Goal: Task Accomplishment & Management: Complete application form

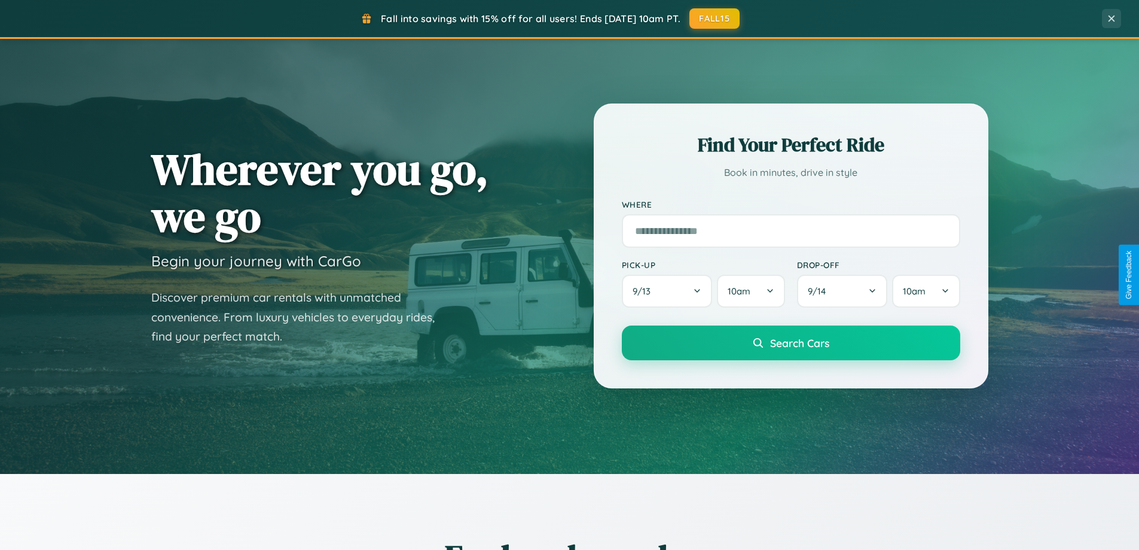
scroll to position [515, 0]
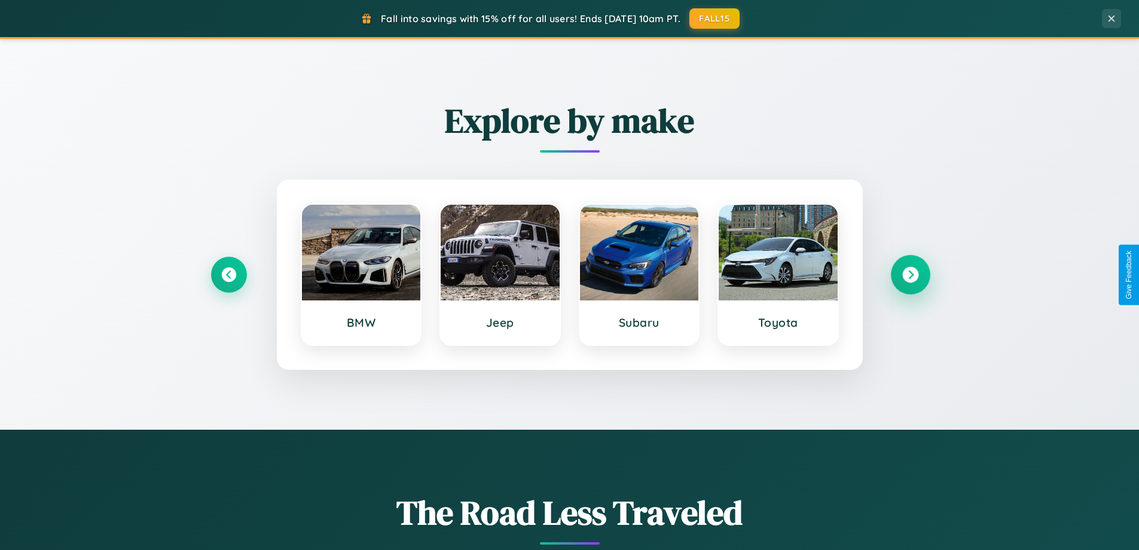
click at [910, 274] on icon at bounding box center [910, 275] width 16 height 16
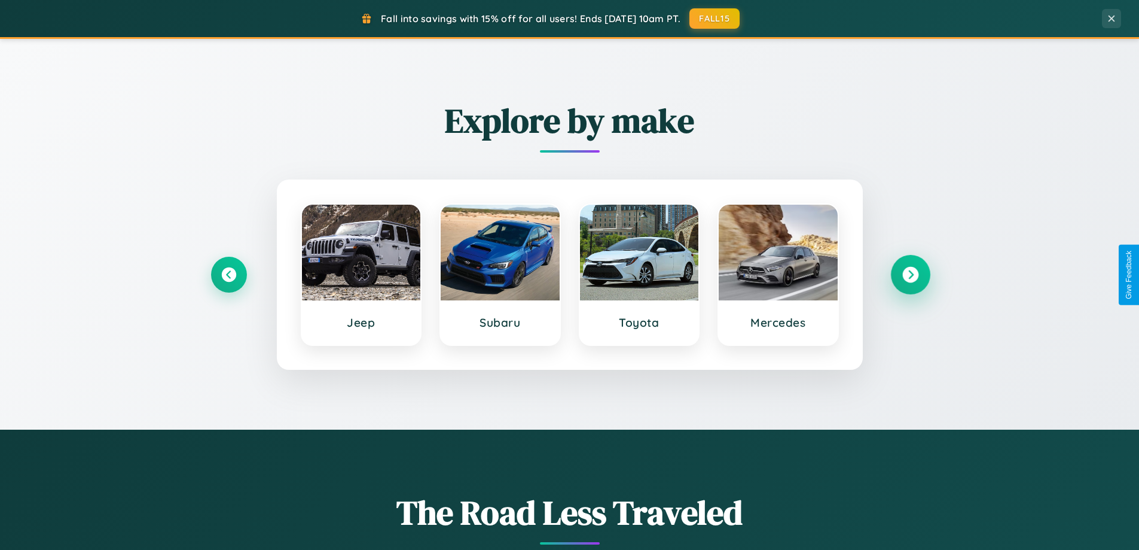
click at [910, 274] on icon at bounding box center [910, 275] width 16 height 16
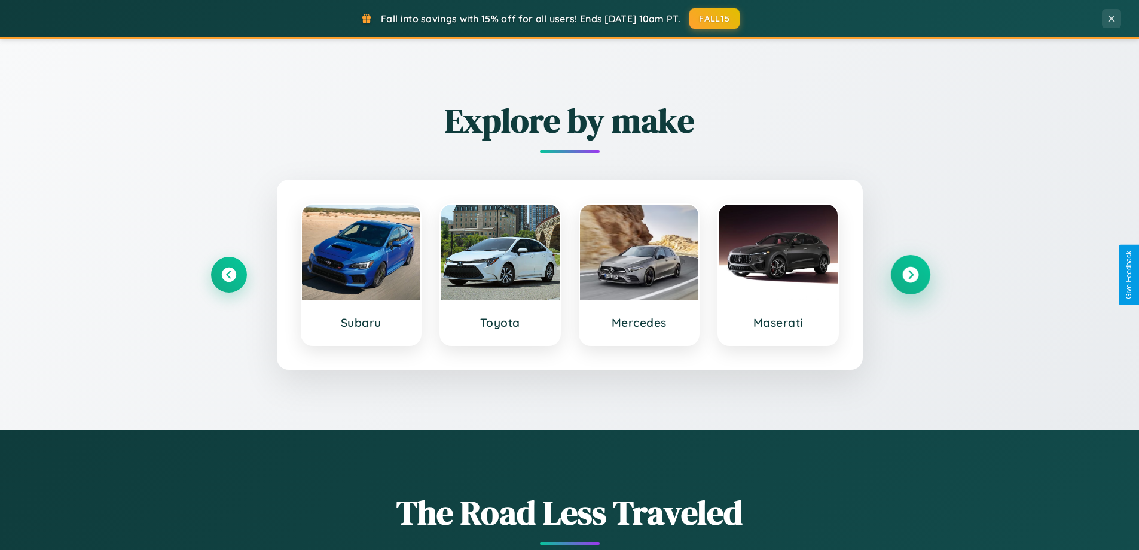
click at [910, 274] on icon at bounding box center [910, 275] width 16 height 16
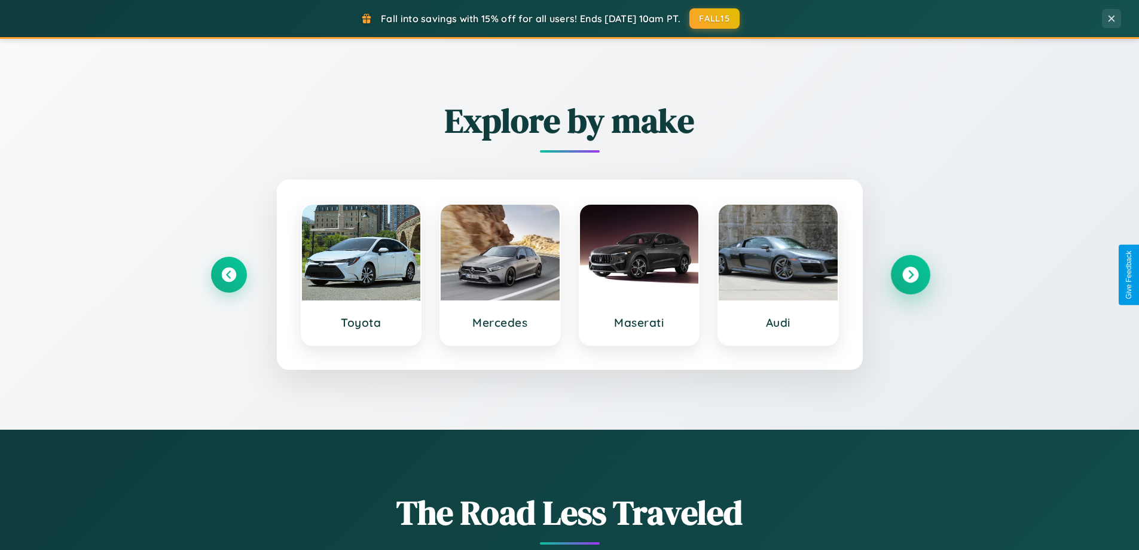
click at [910, 274] on icon at bounding box center [910, 275] width 16 height 16
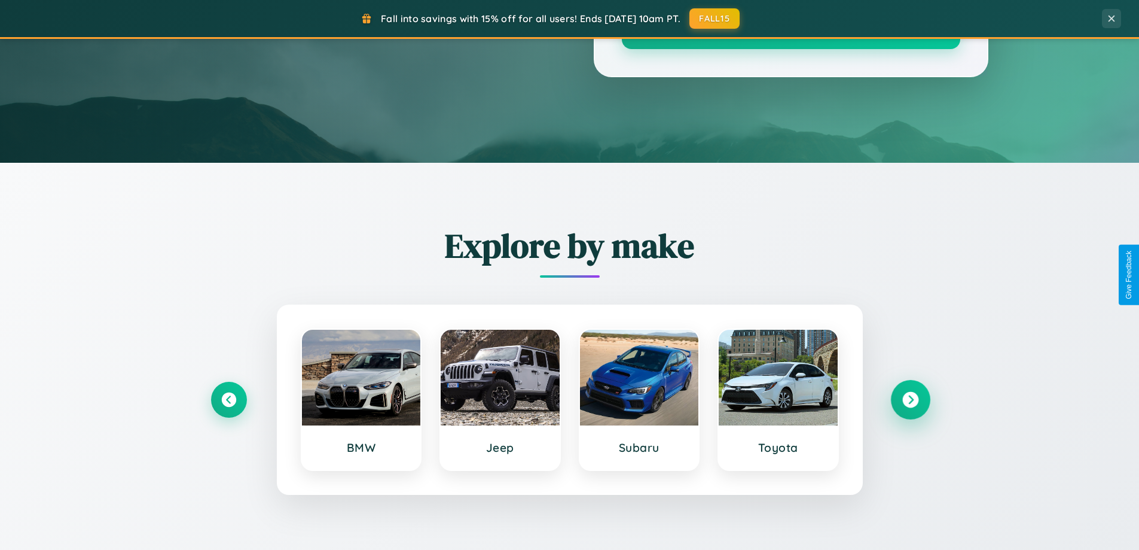
scroll to position [0, 0]
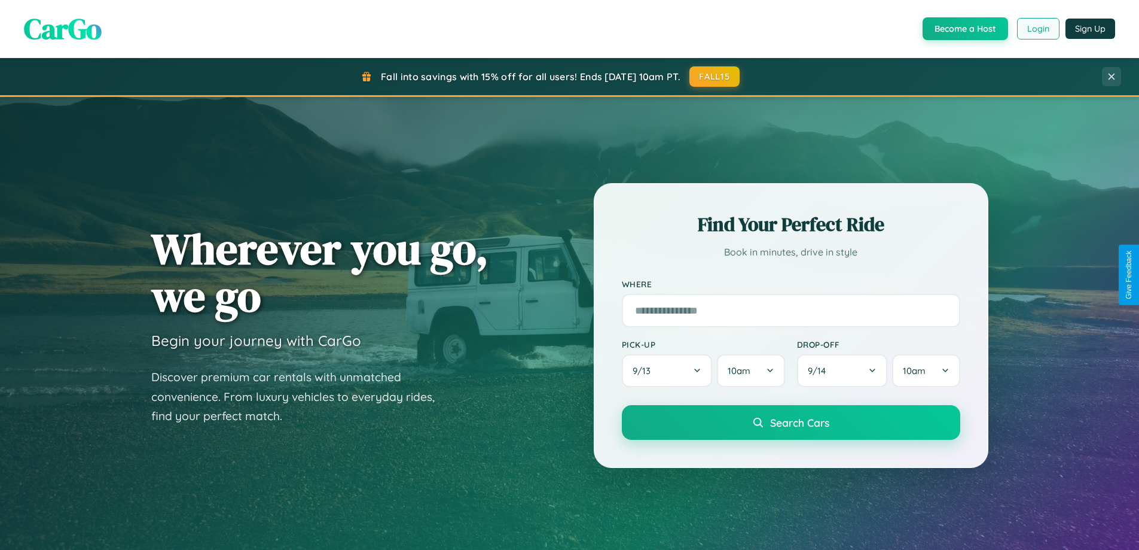
click at [1037, 29] on button "Login" at bounding box center [1038, 29] width 42 height 22
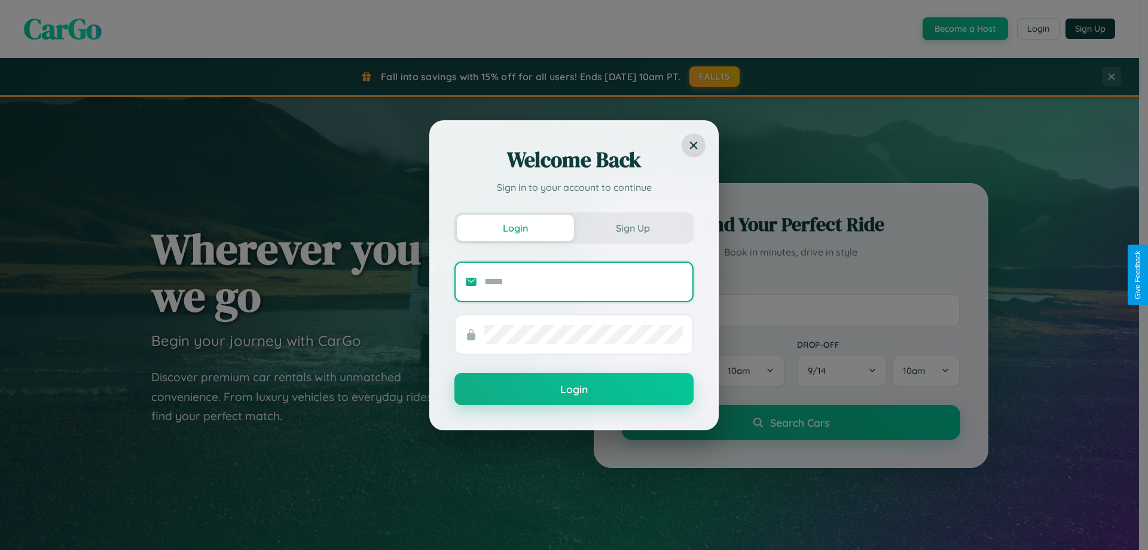
click at [584, 281] on input "text" at bounding box center [583, 281] width 199 height 19
type input "**********"
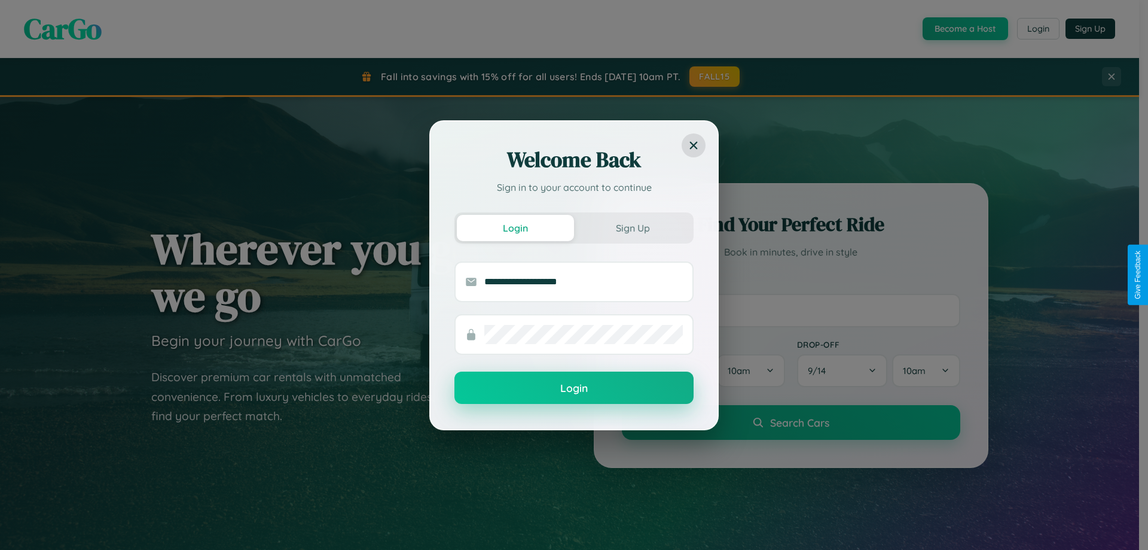
click at [574, 388] on button "Login" at bounding box center [573, 387] width 239 height 32
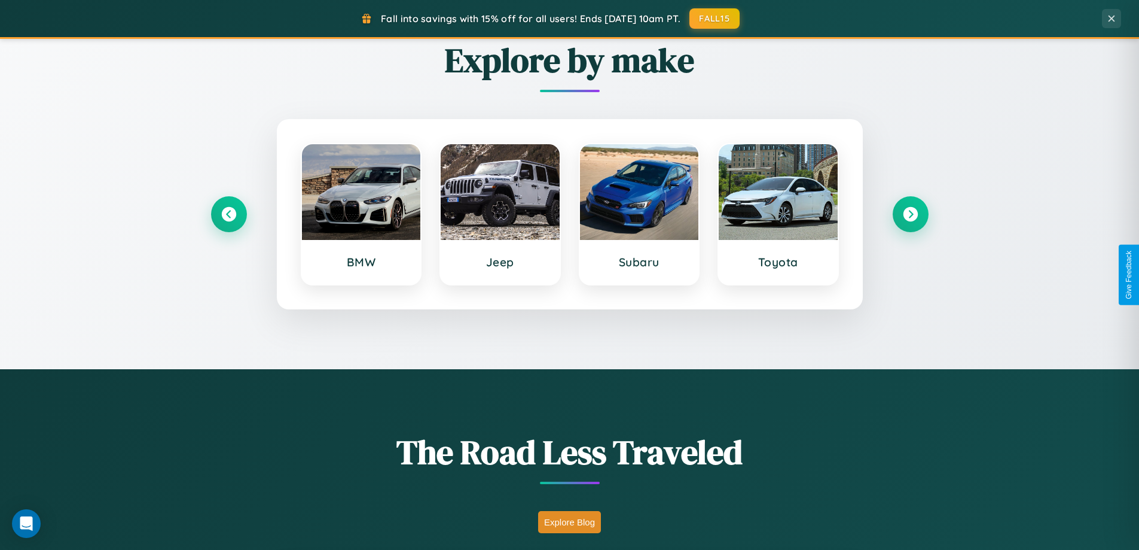
scroll to position [823, 0]
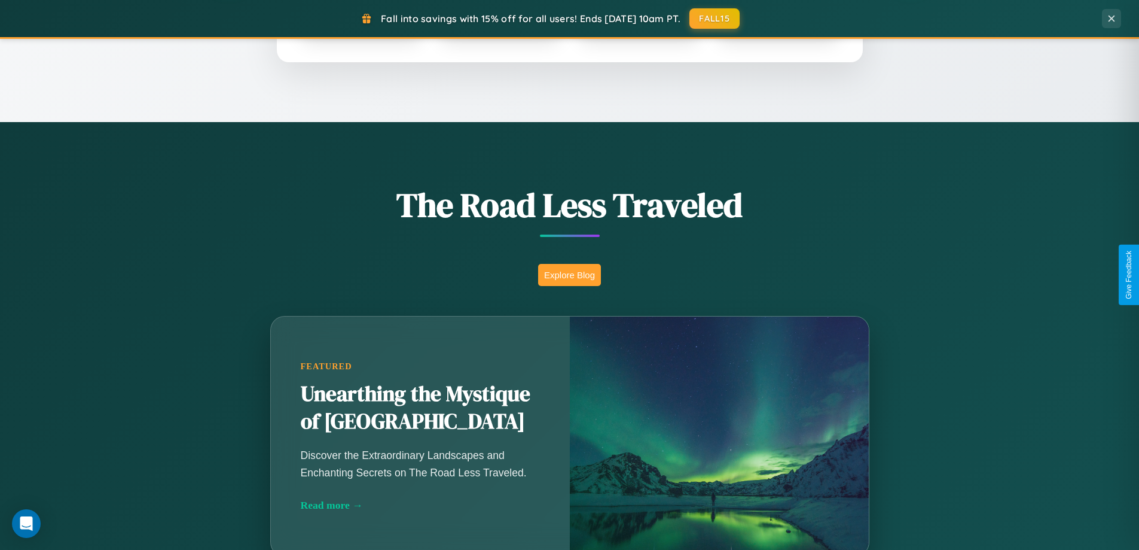
click at [569, 274] on button "Explore Blog" at bounding box center [569, 275] width 63 height 22
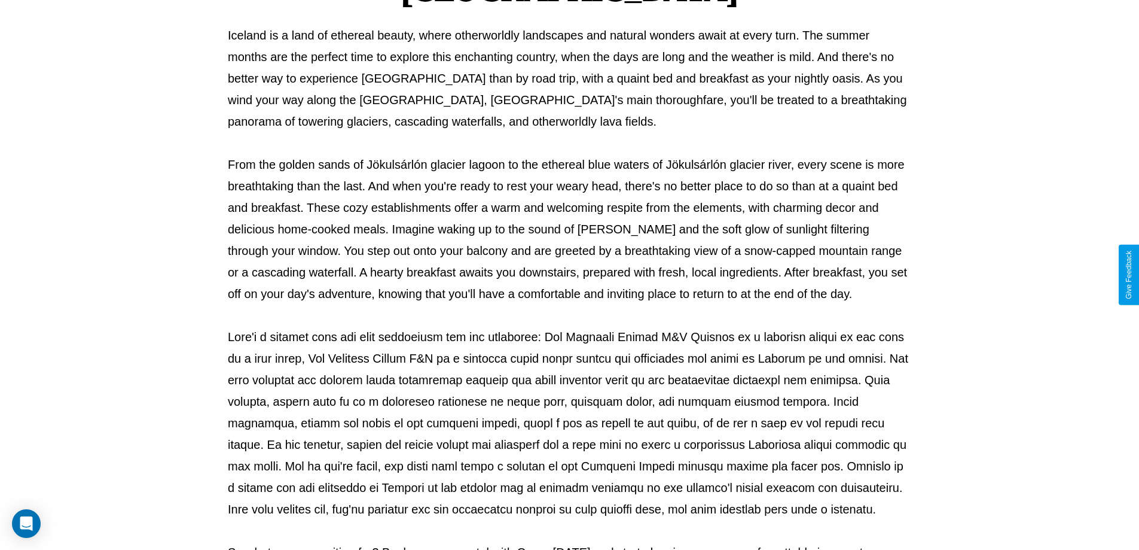
scroll to position [387, 0]
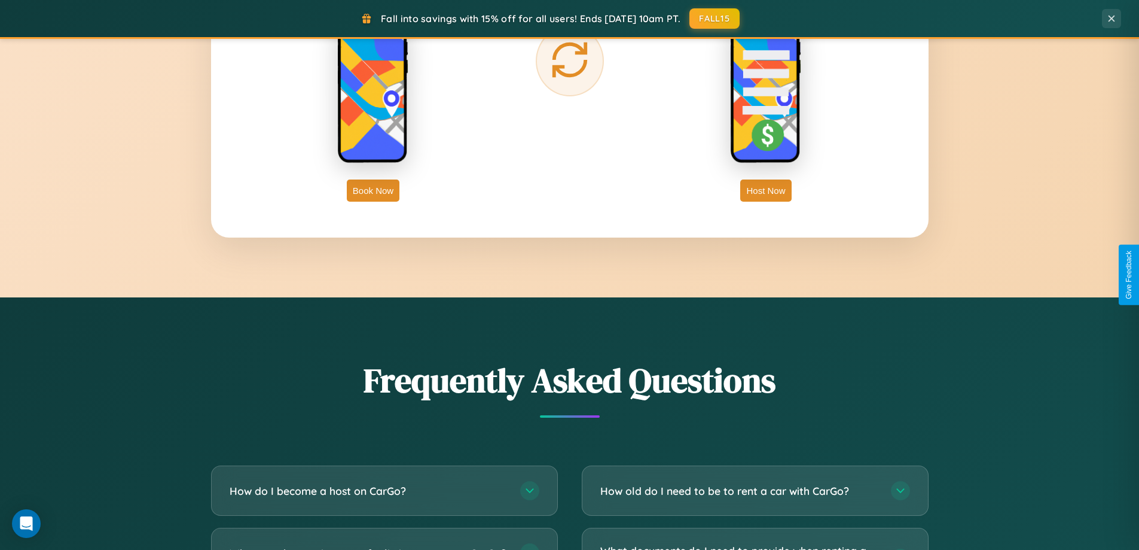
scroll to position [2301, 0]
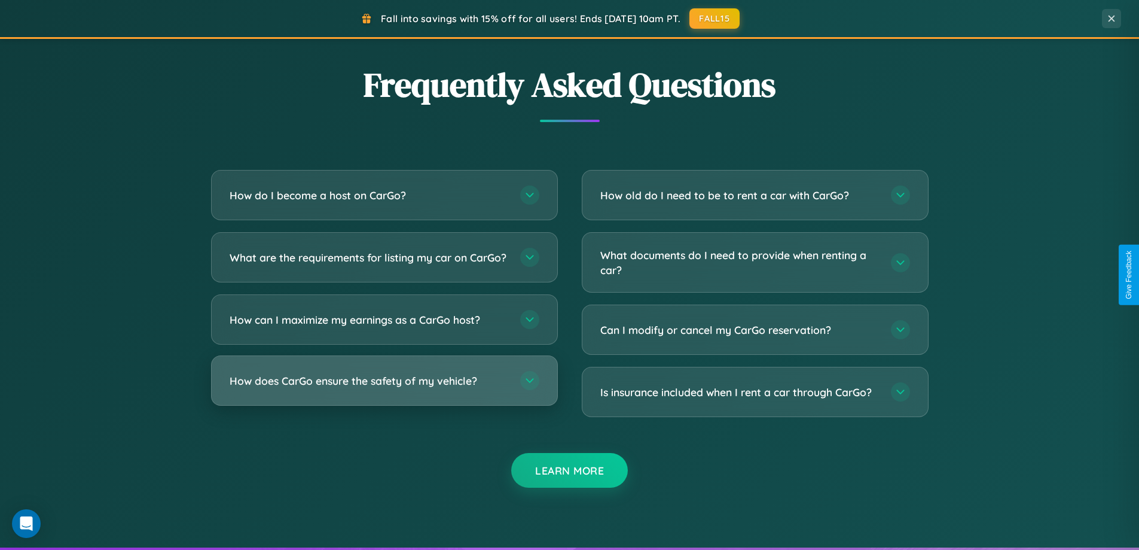
click at [384, 388] on h3 "How does CarGo ensure the safety of my vehicle?" at bounding box center [369, 380] width 279 height 15
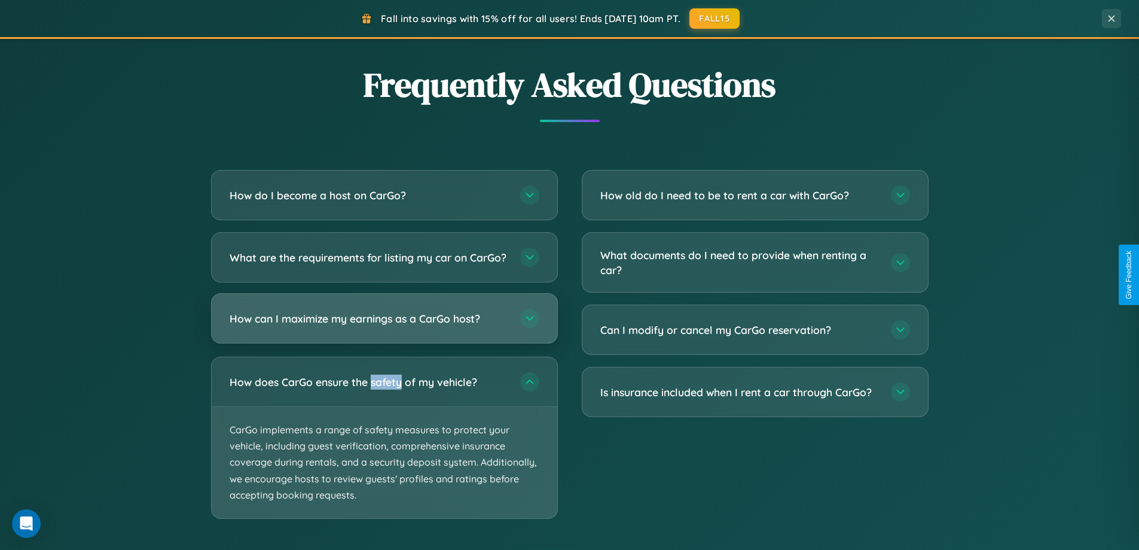
click at [384, 326] on h3 "How can I maximize my earnings as a CarGo host?" at bounding box center [369, 318] width 279 height 15
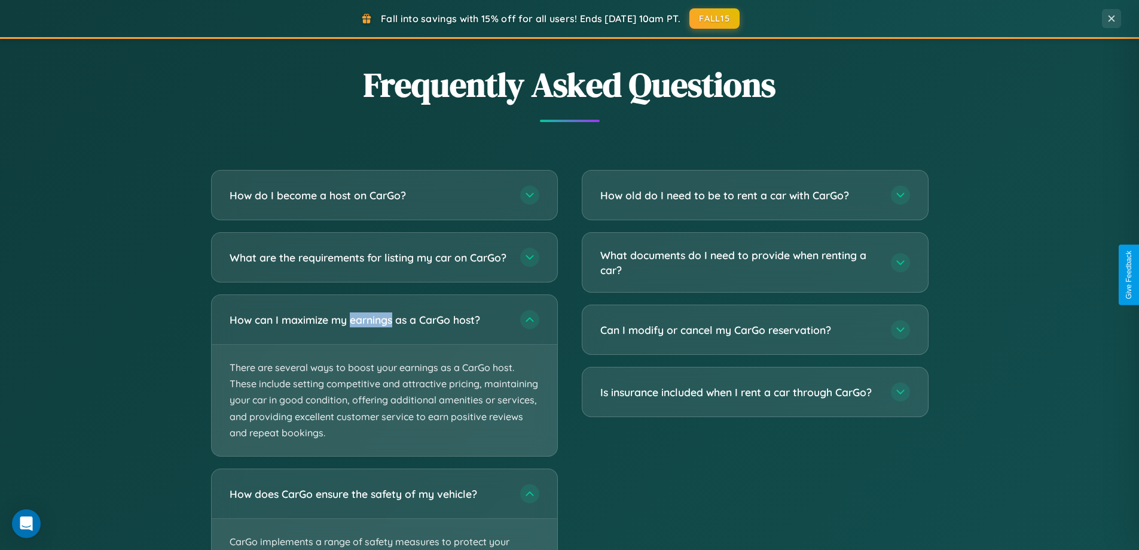
scroll to position [0, 0]
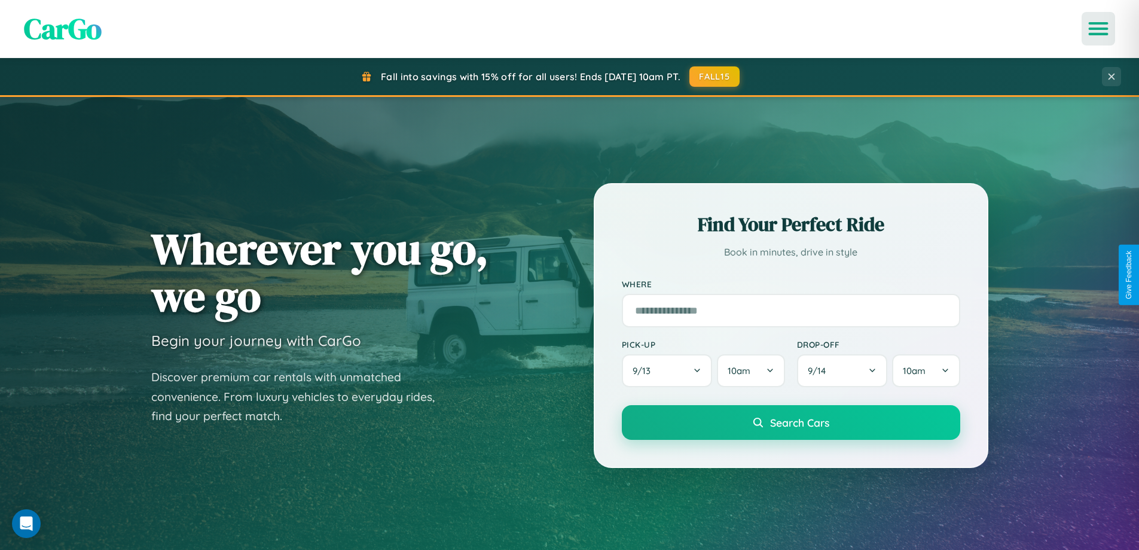
click at [1098, 29] on icon "Open menu" at bounding box center [1098, 28] width 17 height 11
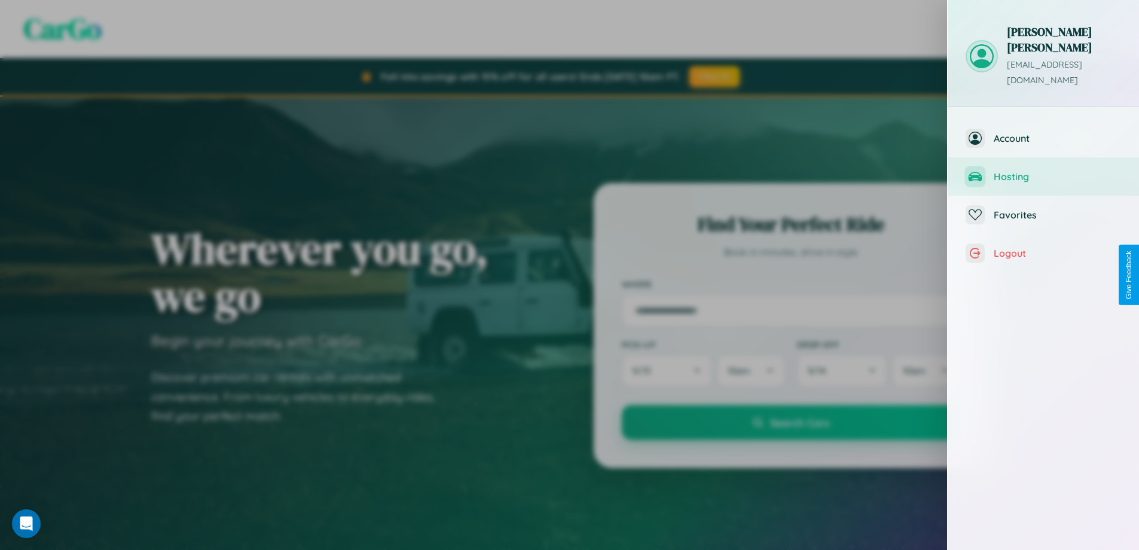
click at [1043, 170] on span "Hosting" at bounding box center [1057, 176] width 127 height 12
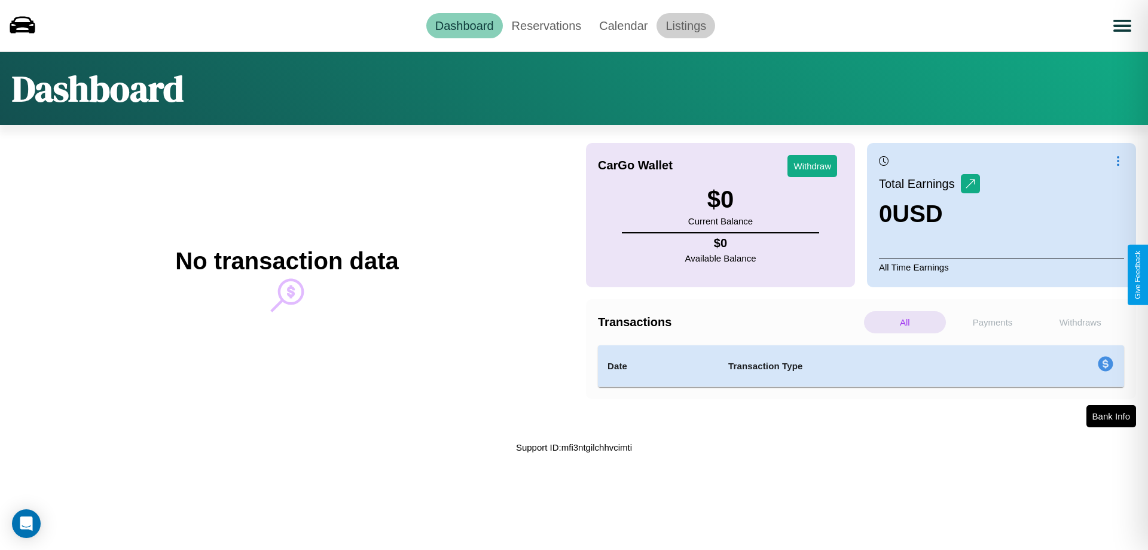
click at [686, 25] on link "Listings" at bounding box center [686, 25] width 59 height 25
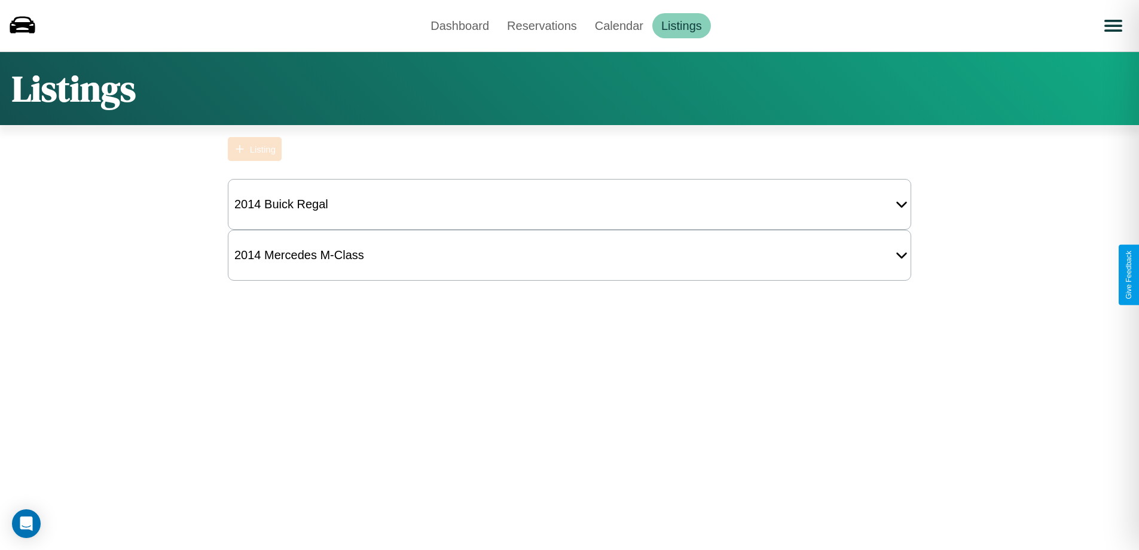
click at [255, 149] on div "Listing" at bounding box center [263, 149] width 26 height 10
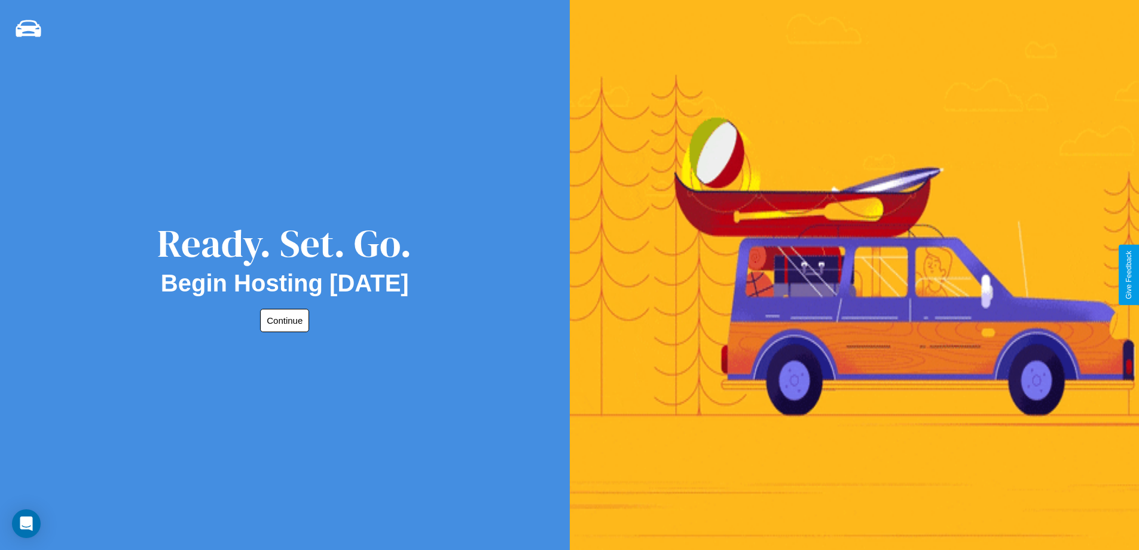
click at [282, 320] on button "Continue" at bounding box center [284, 320] width 49 height 23
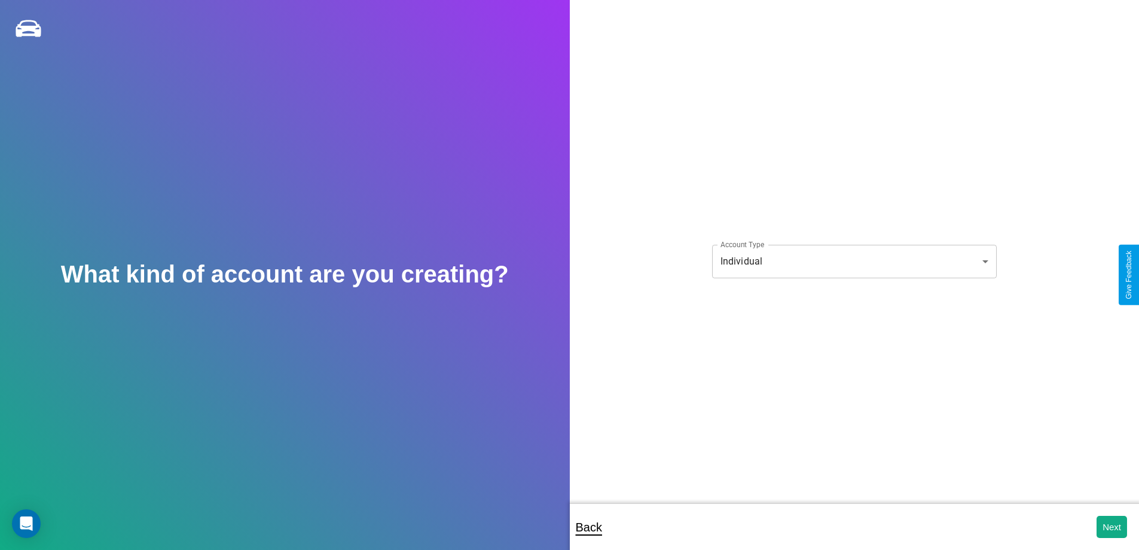
click at [854, 261] on body "**********" at bounding box center [569, 283] width 1139 height 566
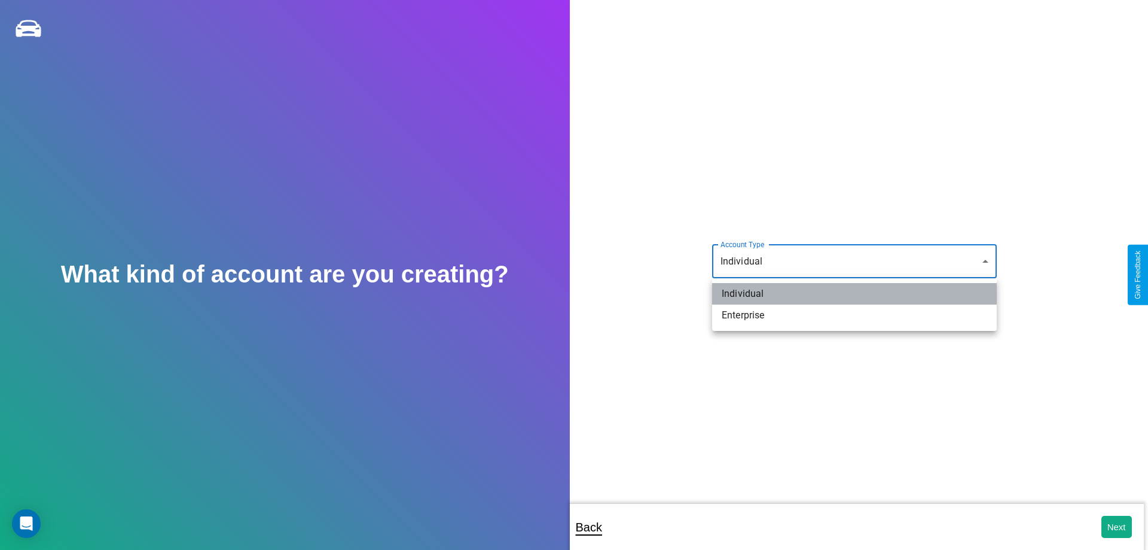
click at [854, 294] on li "Individual" at bounding box center [854, 294] width 285 height 22
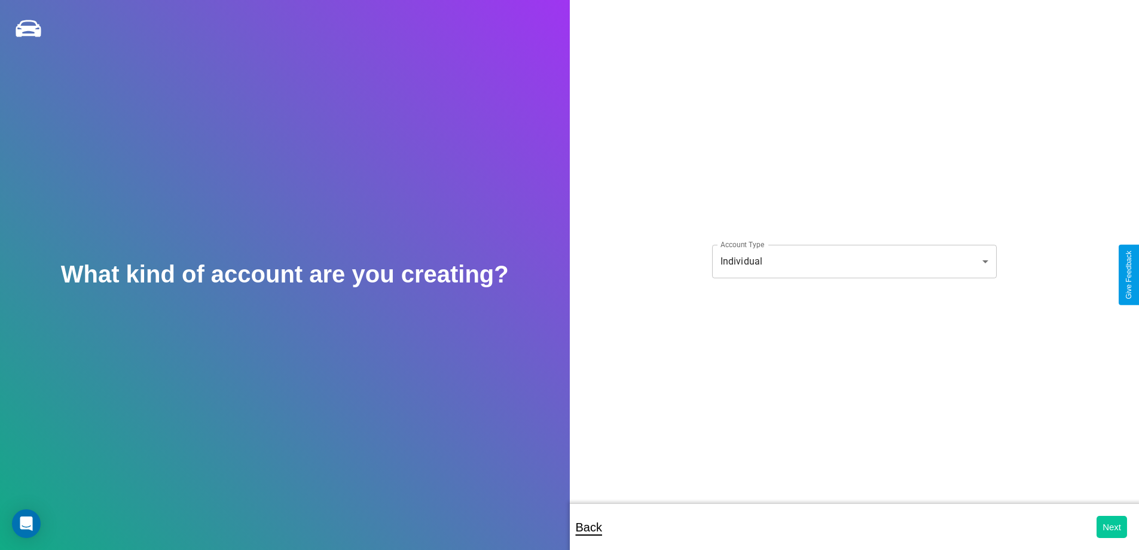
click at [1112, 526] on button "Next" at bounding box center [1112, 526] width 30 height 22
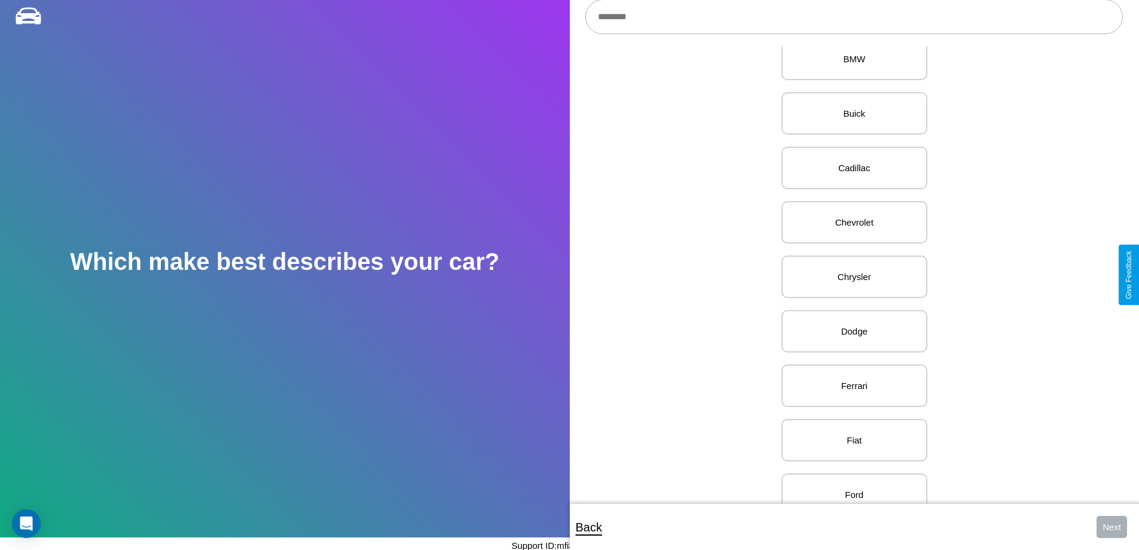
scroll to position [300, 0]
click at [850, 274] on p "Chrysler" at bounding box center [855, 274] width 120 height 16
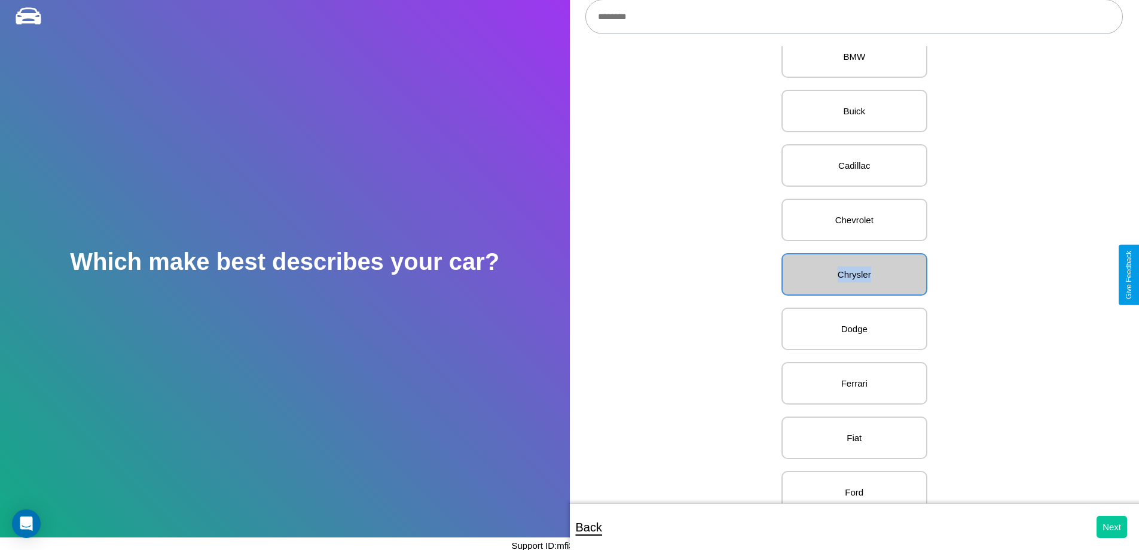
click at [1112, 526] on button "Next" at bounding box center [1112, 526] width 30 height 22
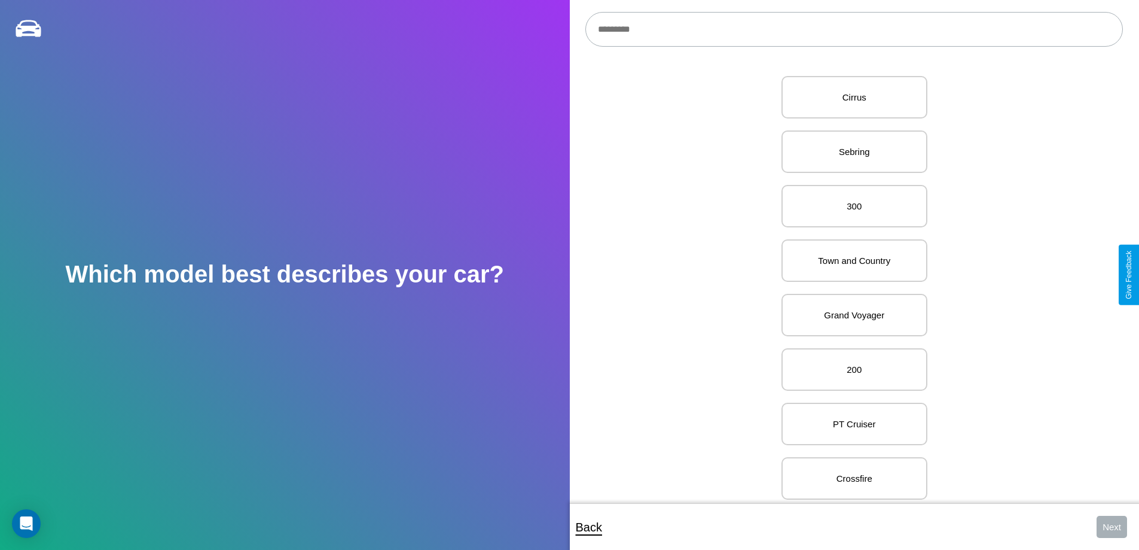
click at [854, 29] on input "text" at bounding box center [854, 29] width 538 height 35
type input "*******"
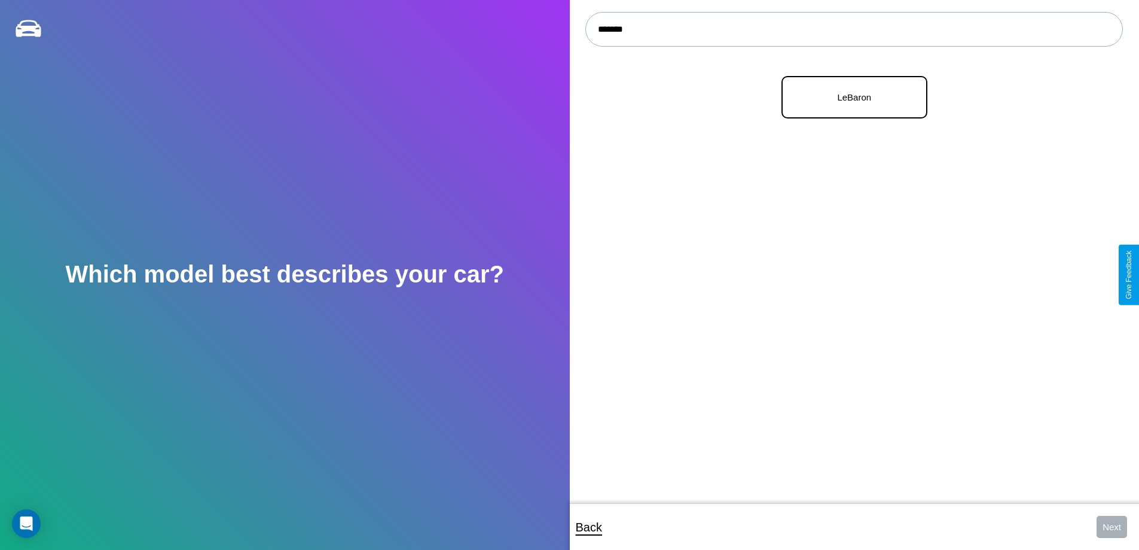
click at [850, 97] on p "LeBaron" at bounding box center [855, 97] width 120 height 16
click at [1112, 526] on button "Next" at bounding box center [1112, 526] width 30 height 22
select select "*****"
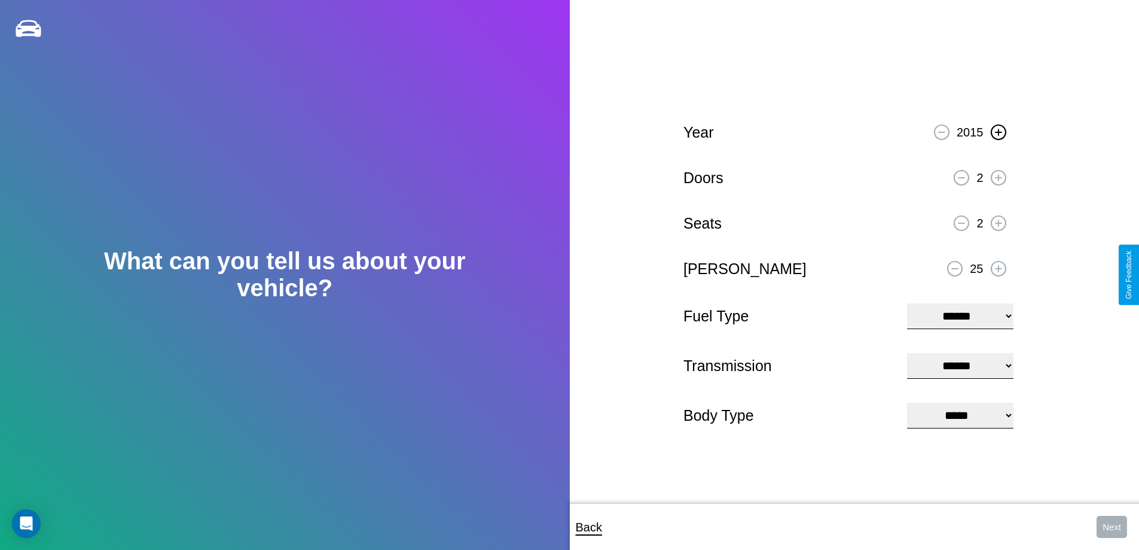
click at [998, 130] on icon at bounding box center [998, 132] width 7 height 7
click at [998, 176] on icon at bounding box center [998, 177] width 7 height 7
click at [998, 221] on icon at bounding box center [998, 222] width 7 height 7
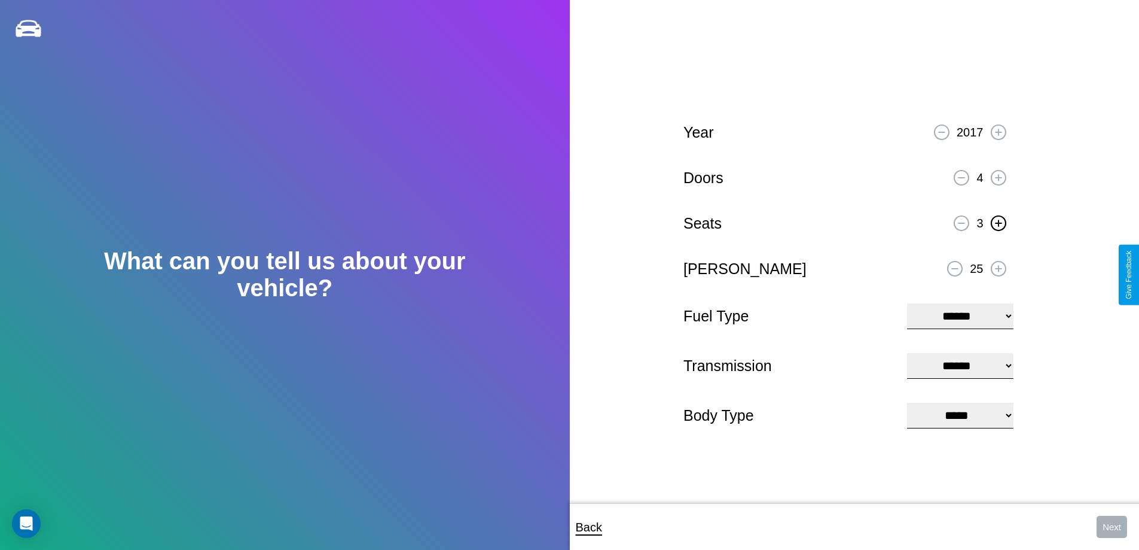
click at [998, 221] on icon at bounding box center [998, 222] width 7 height 7
click at [955, 268] on icon at bounding box center [955, 268] width 7 height 1
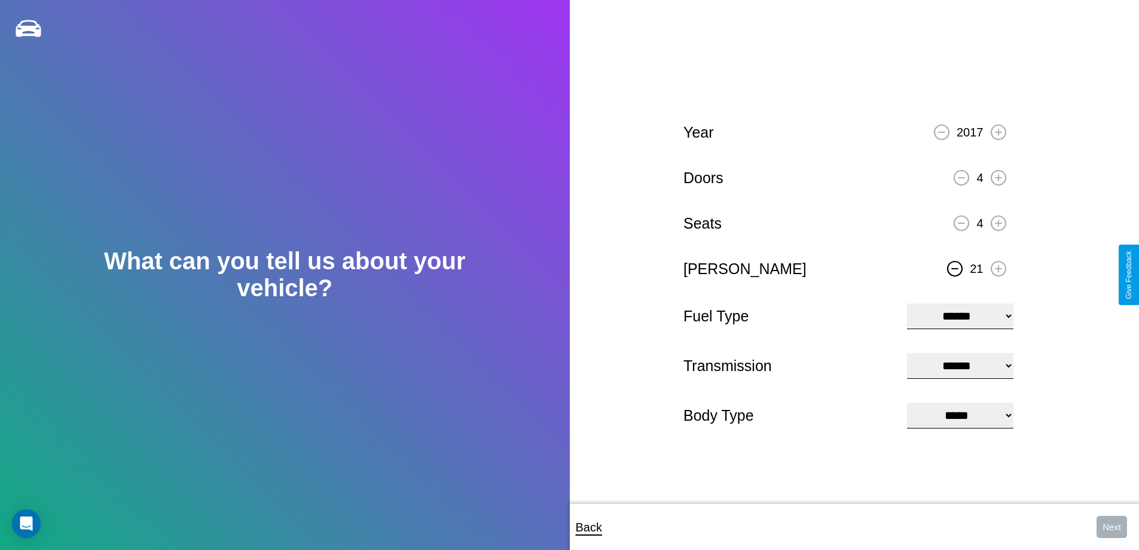
click at [955, 268] on icon at bounding box center [955, 268] width 7 height 1
click at [960, 315] on select "**********" at bounding box center [960, 316] width 106 height 26
select select "******"
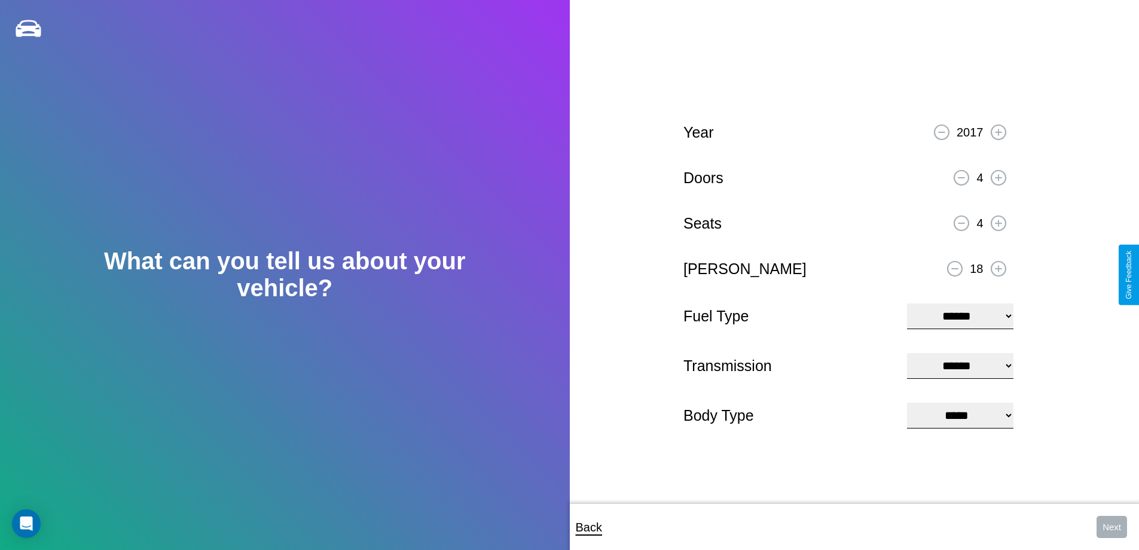
click at [960, 365] on select "****** ********* ******" at bounding box center [960, 366] width 106 height 26
select select "******"
click at [960, 416] on select "**********" at bounding box center [960, 415] width 106 height 26
click at [1112, 526] on button "Next" at bounding box center [1112, 526] width 30 height 22
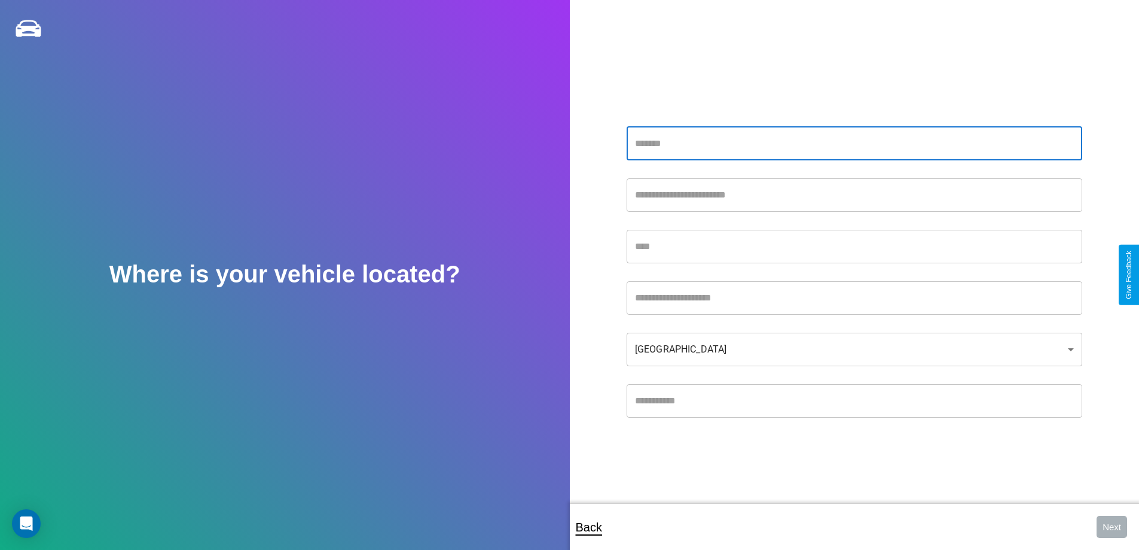
click at [854, 143] on input "text" at bounding box center [855, 143] width 456 height 33
type input "**********"
click at [854, 246] on input "text" at bounding box center [855, 246] width 456 height 33
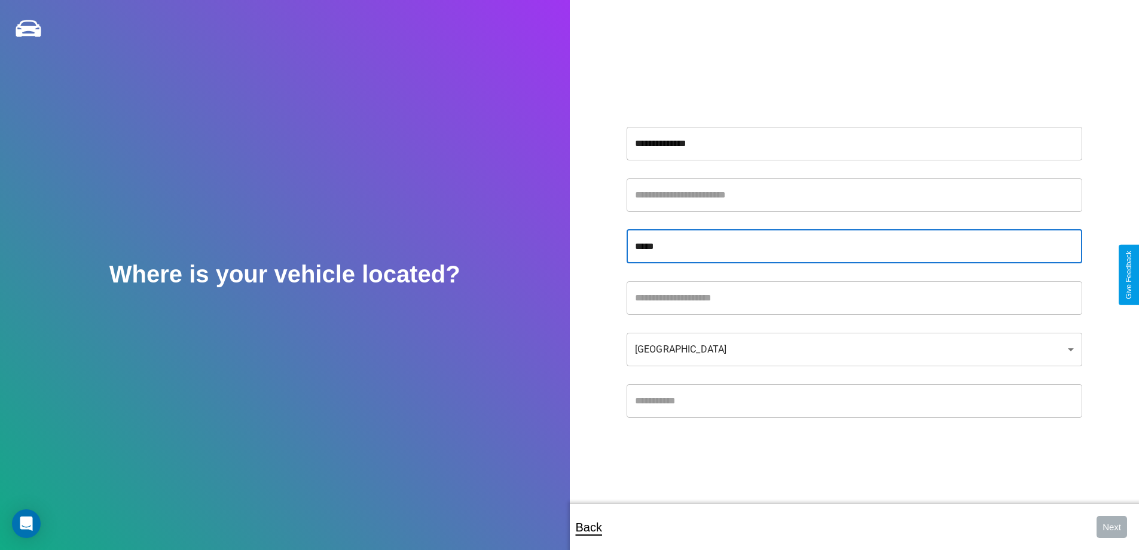
type input "*****"
click at [854, 400] on input "text" at bounding box center [855, 400] width 456 height 33
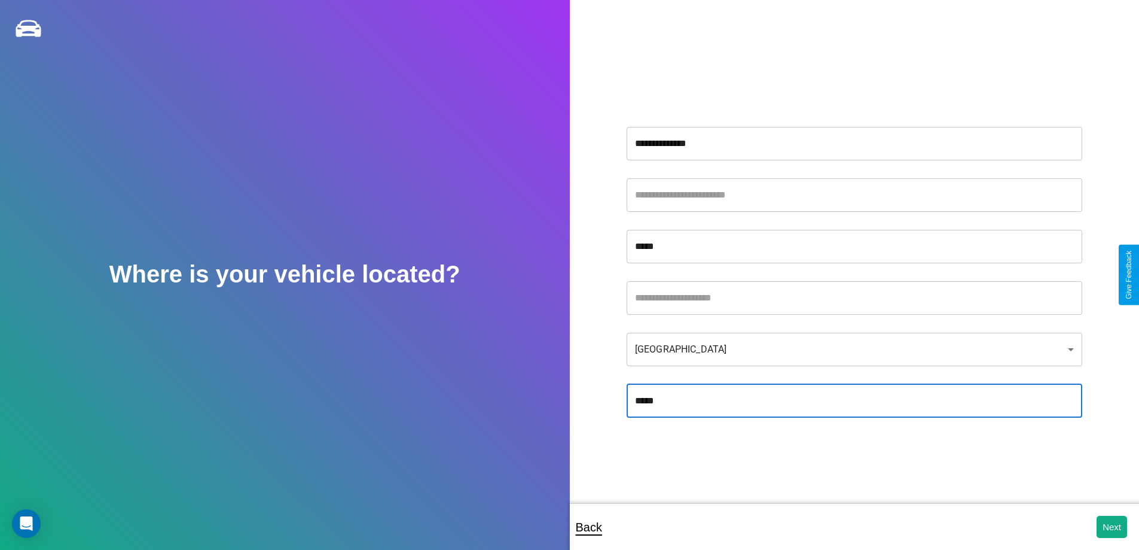
type input "*****"
click at [854, 349] on body "**********" at bounding box center [569, 283] width 1139 height 566
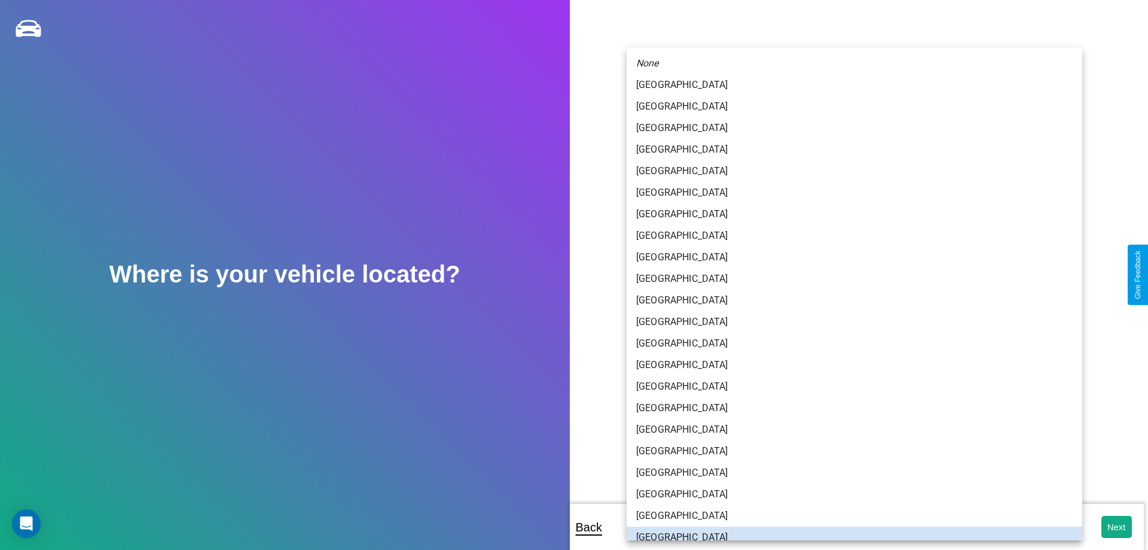
scroll to position [8, 0]
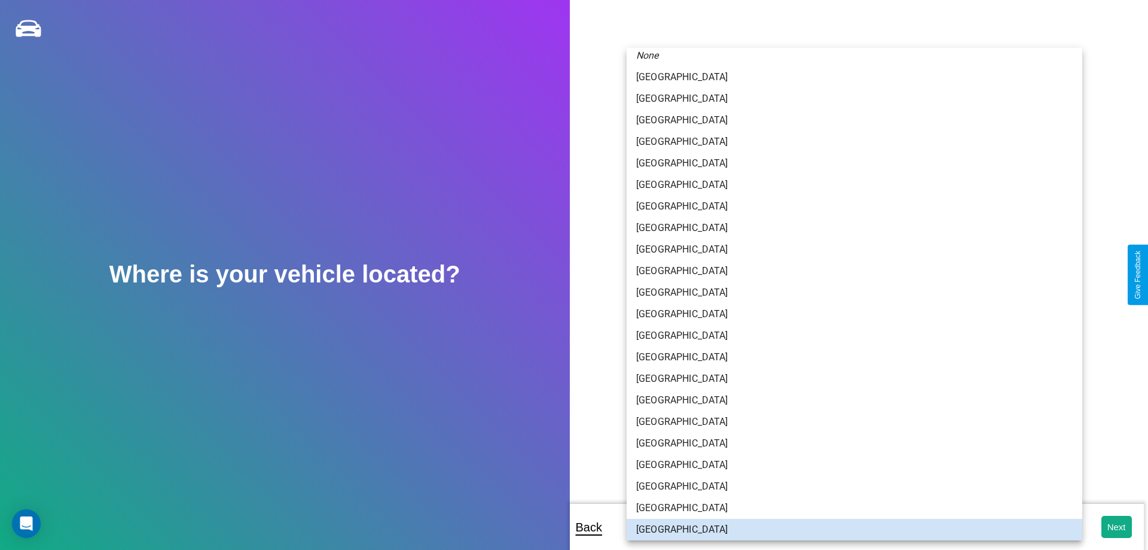
click at [850, 335] on li "[GEOGRAPHIC_DATA]" at bounding box center [855, 336] width 456 height 22
type input "*****"
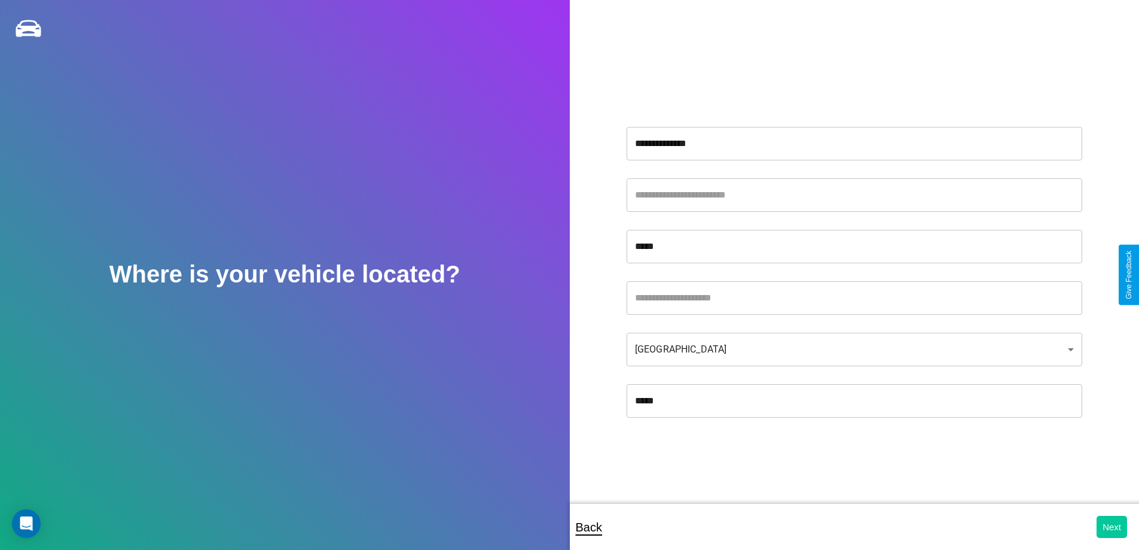
click at [1112, 526] on button "Next" at bounding box center [1112, 526] width 30 height 22
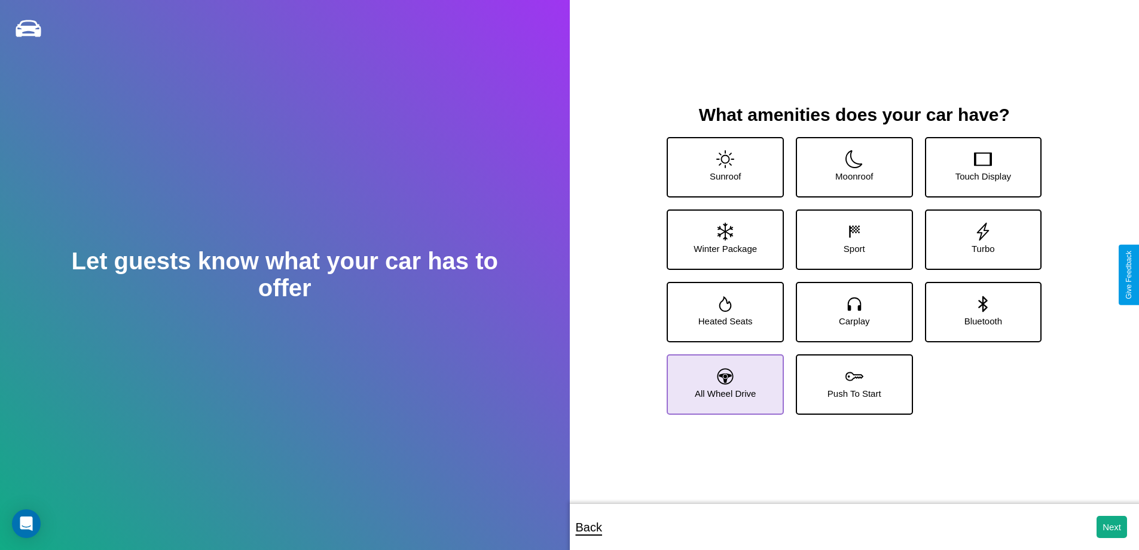
click at [724, 379] on icon at bounding box center [726, 376] width 16 height 16
click at [975, 234] on icon at bounding box center [983, 231] width 18 height 18
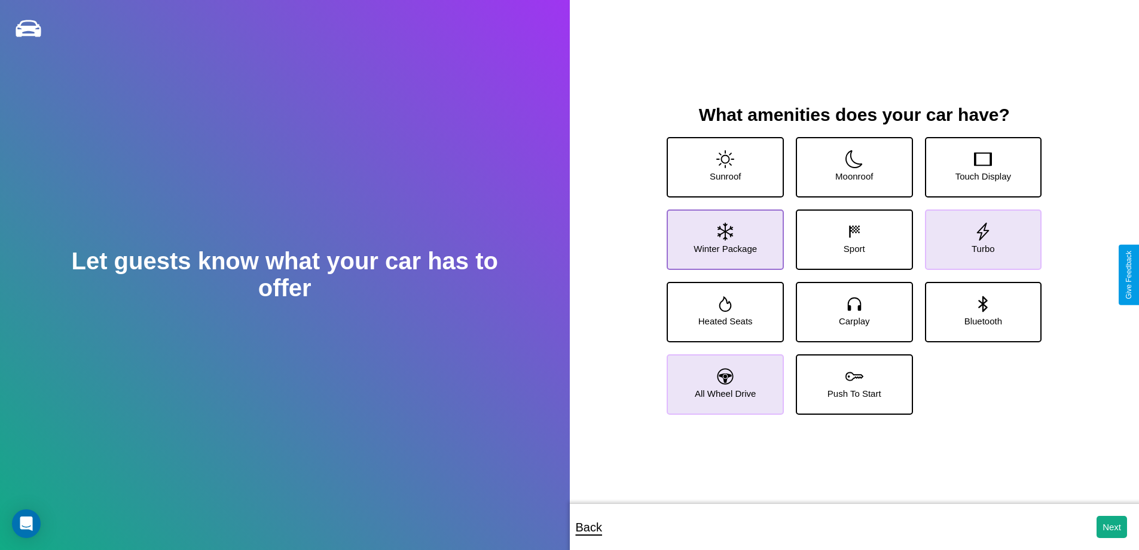
click at [724, 234] on icon at bounding box center [726, 231] width 16 height 18
click at [975, 234] on icon at bounding box center [983, 231] width 18 height 18
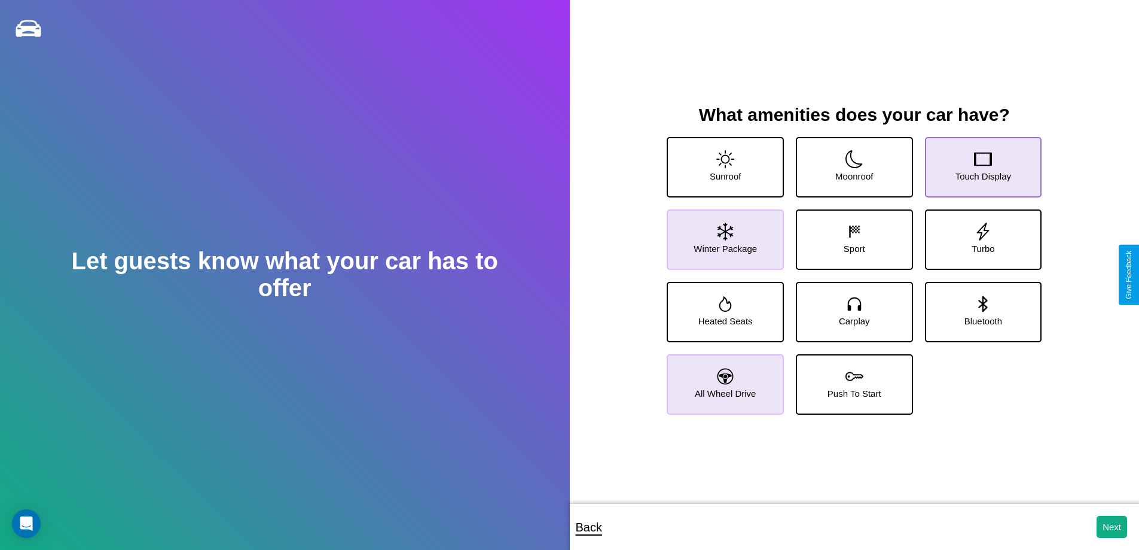
click at [975, 162] on icon at bounding box center [983, 159] width 18 height 18
click at [724, 234] on icon at bounding box center [726, 231] width 16 height 18
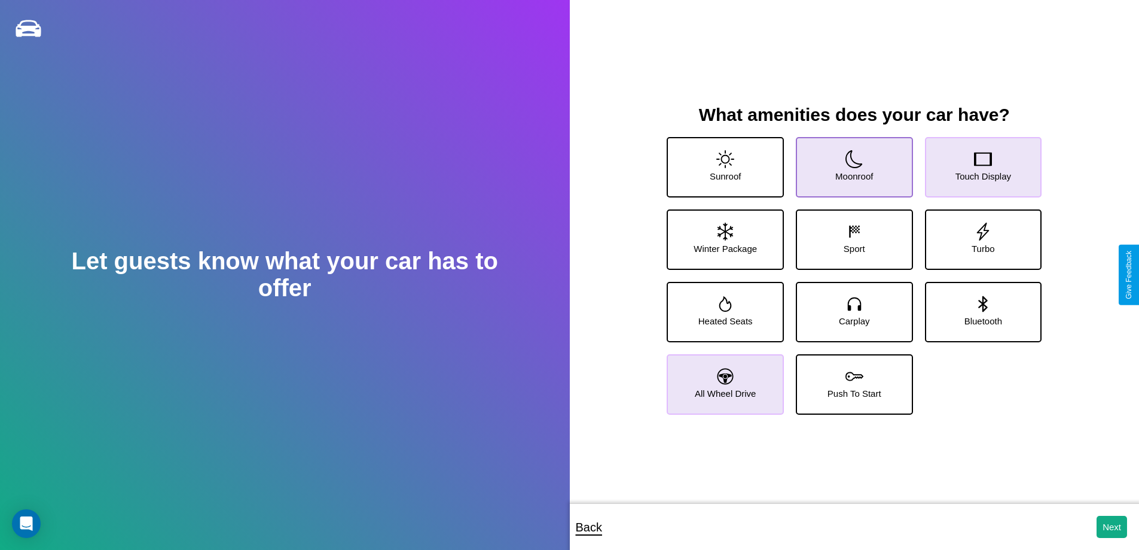
click at [850, 162] on icon at bounding box center [854, 159] width 18 height 18
click at [724, 379] on icon at bounding box center [726, 376] width 16 height 16
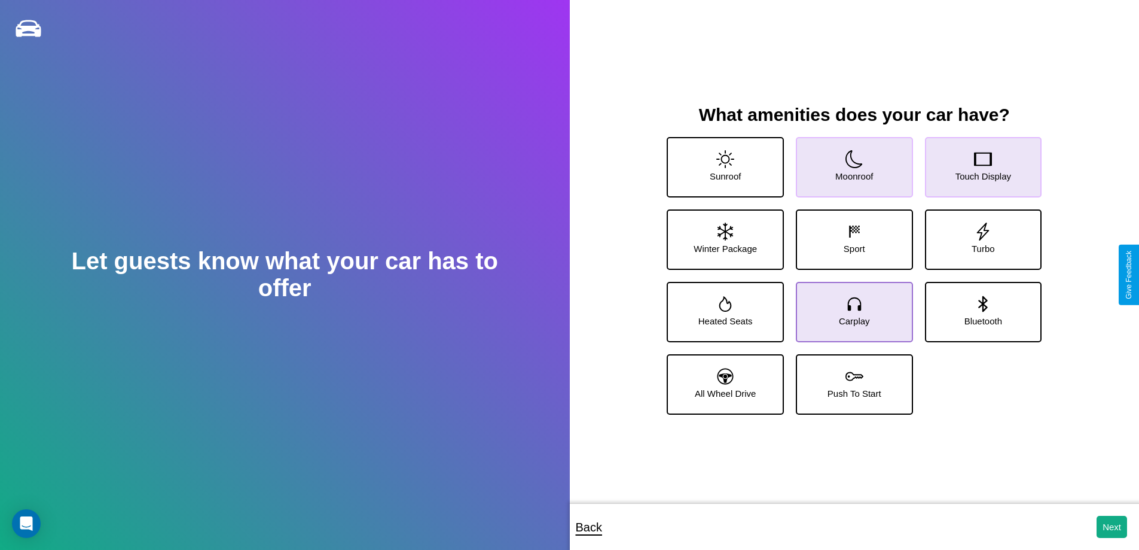
click at [850, 307] on icon at bounding box center [854, 304] width 18 height 18
click at [724, 234] on icon at bounding box center [726, 231] width 16 height 18
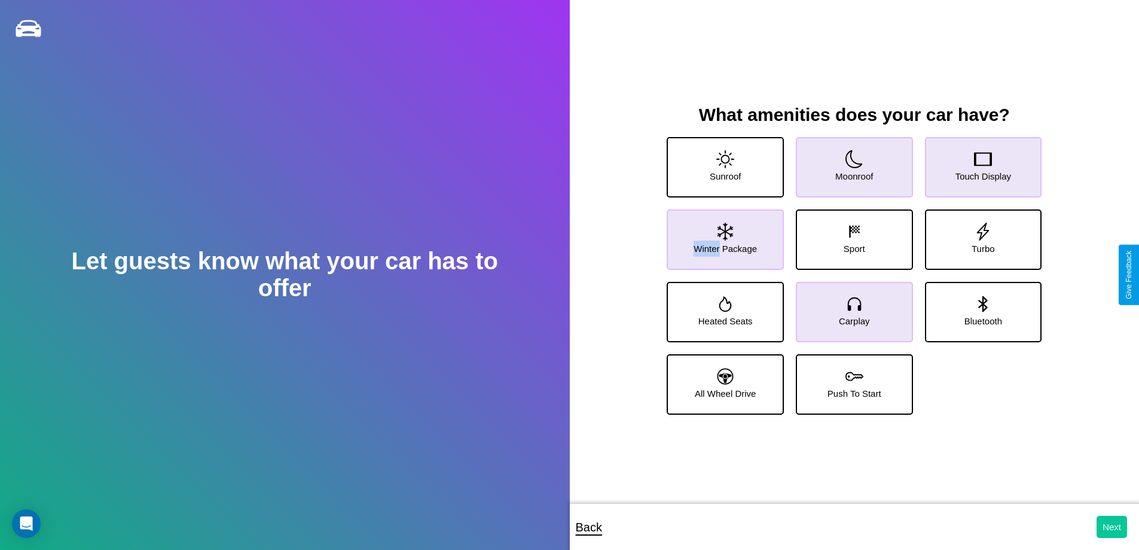
click at [1112, 526] on button "Next" at bounding box center [1112, 526] width 30 height 22
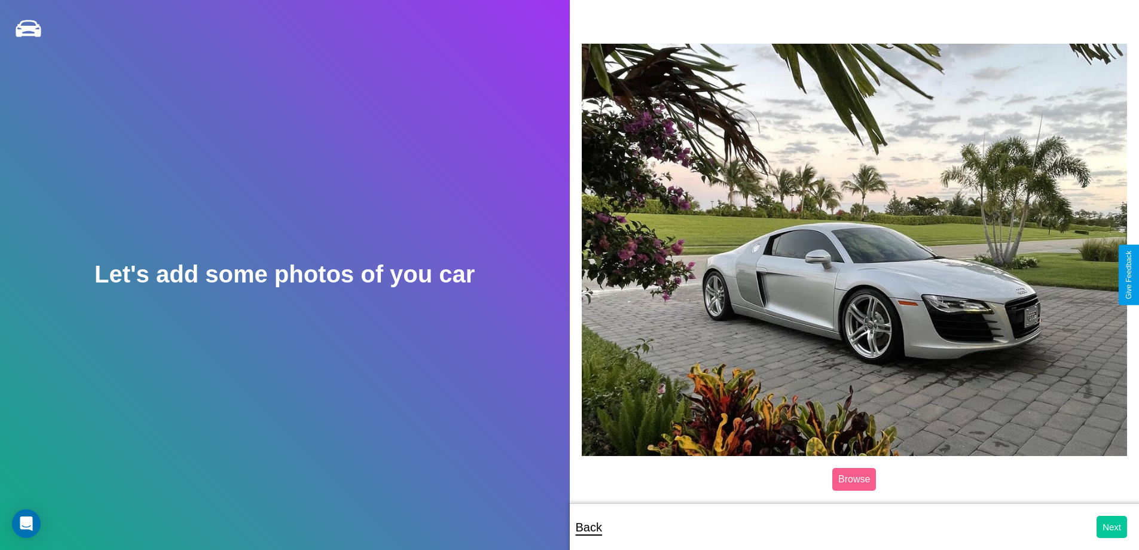
click at [1112, 526] on button "Next" at bounding box center [1112, 526] width 30 height 22
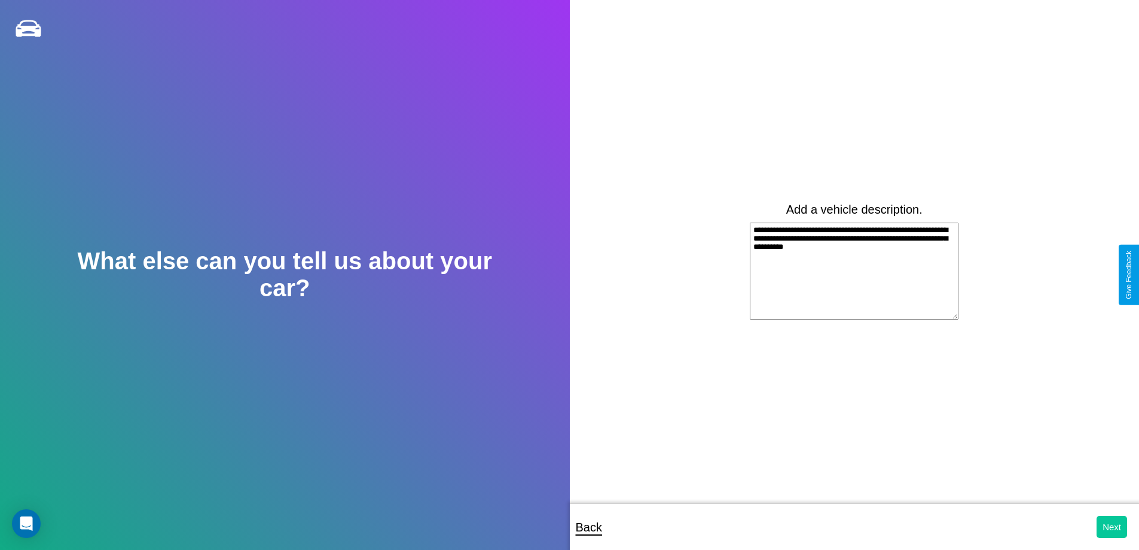
type textarea "**********"
click at [1112, 526] on button "Next" at bounding box center [1112, 526] width 30 height 22
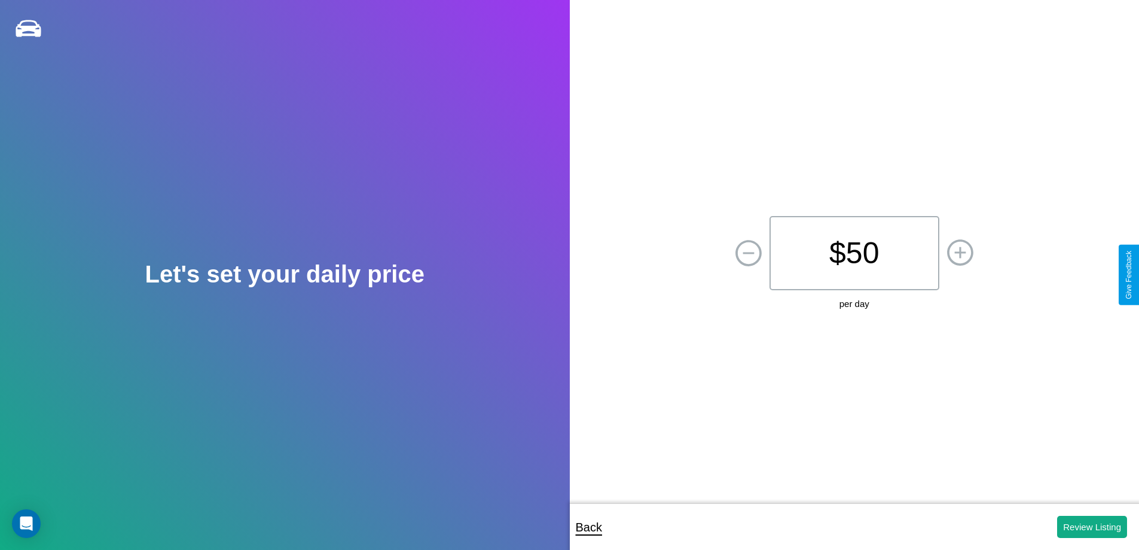
click at [854, 253] on p "$ 50" at bounding box center [855, 253] width 170 height 74
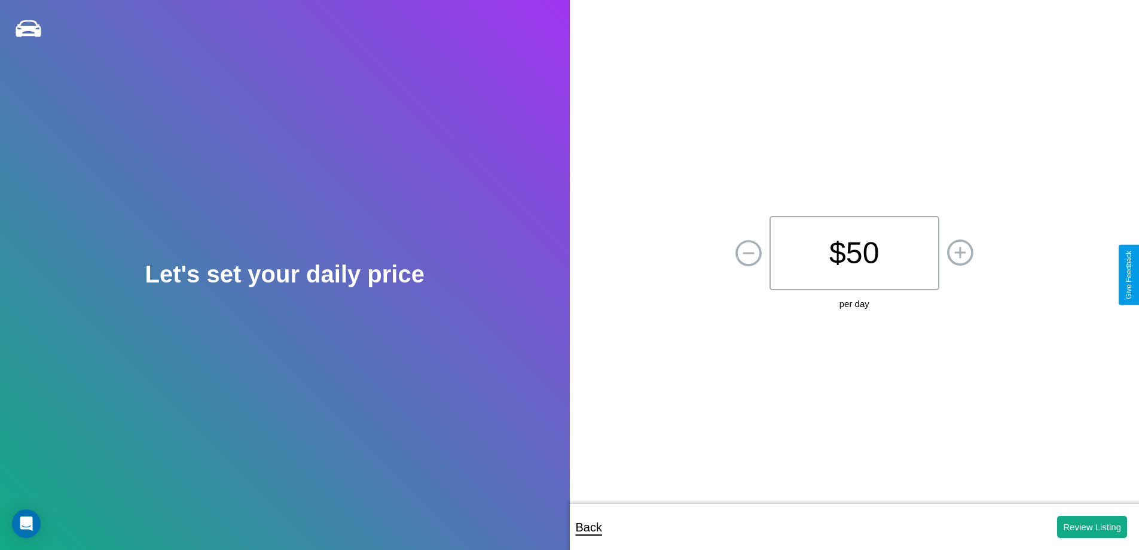
click at [854, 253] on p "$ 50" at bounding box center [855, 253] width 170 height 74
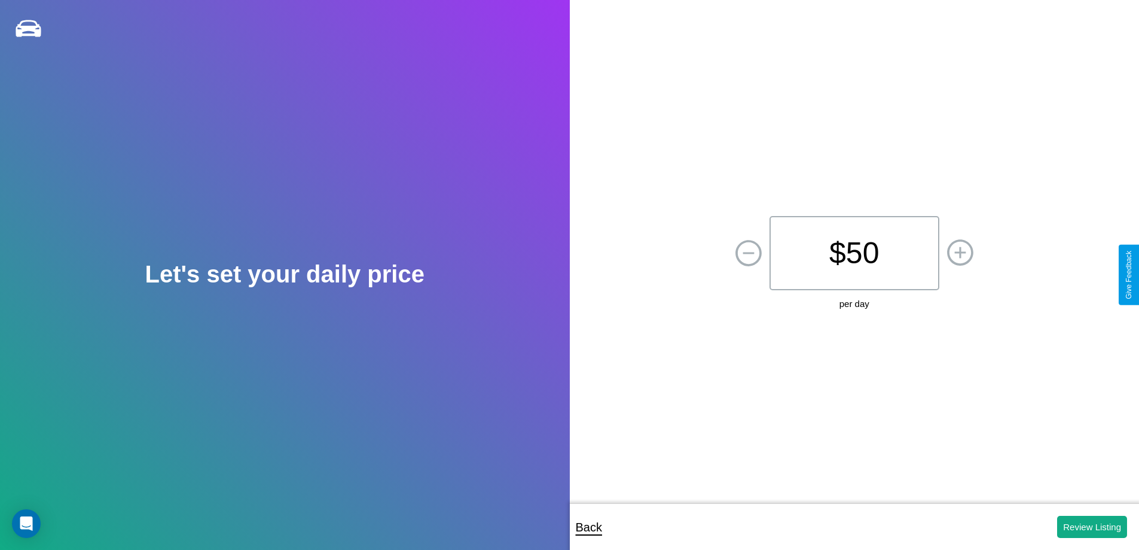
click at [854, 253] on p "$ 50" at bounding box center [855, 253] width 170 height 74
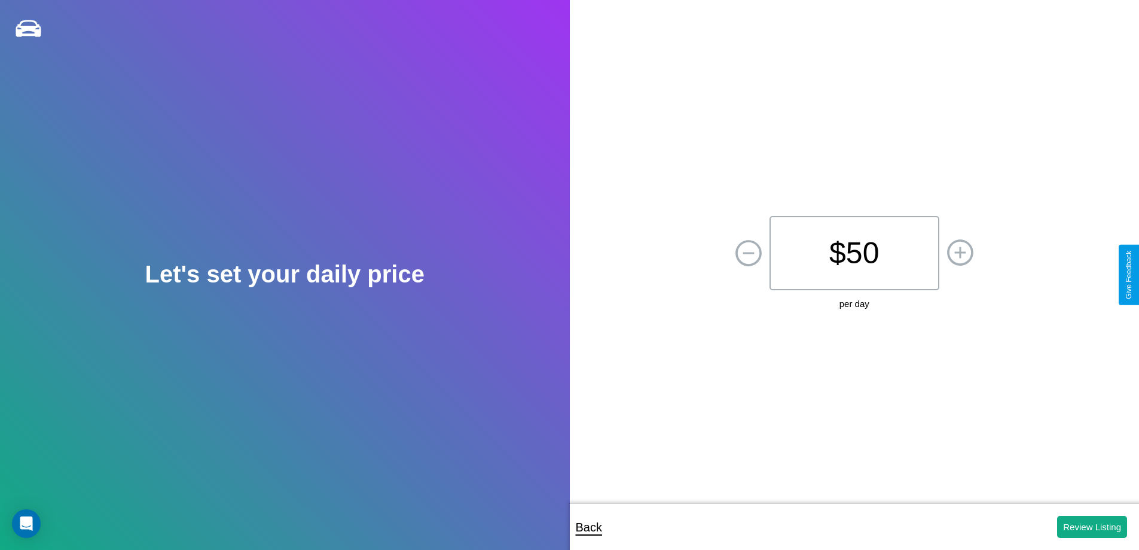
click at [854, 253] on p "$ 50" at bounding box center [855, 253] width 170 height 74
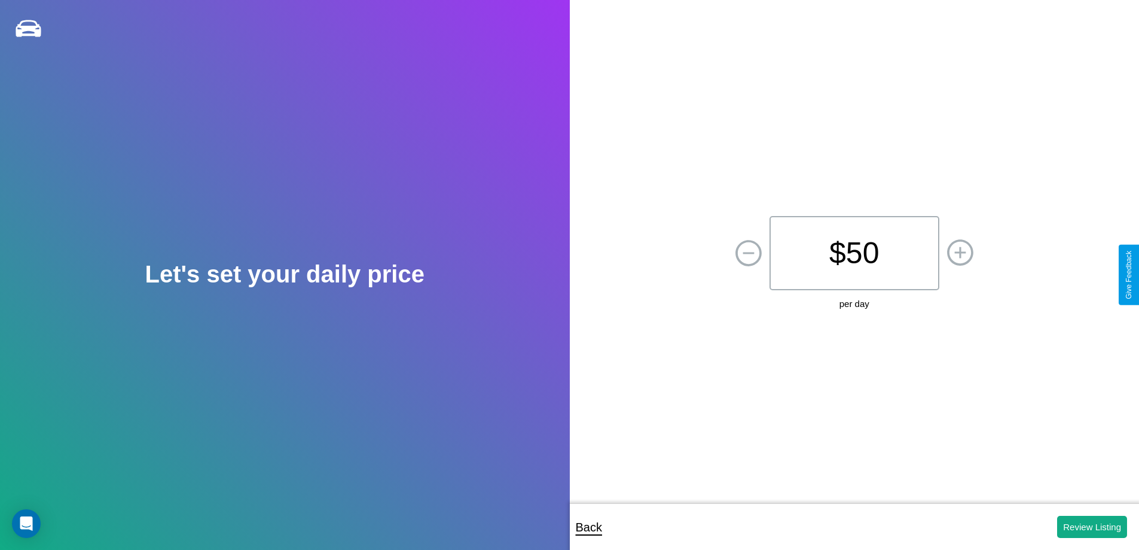
click at [854, 253] on p "$ 50" at bounding box center [855, 253] width 170 height 74
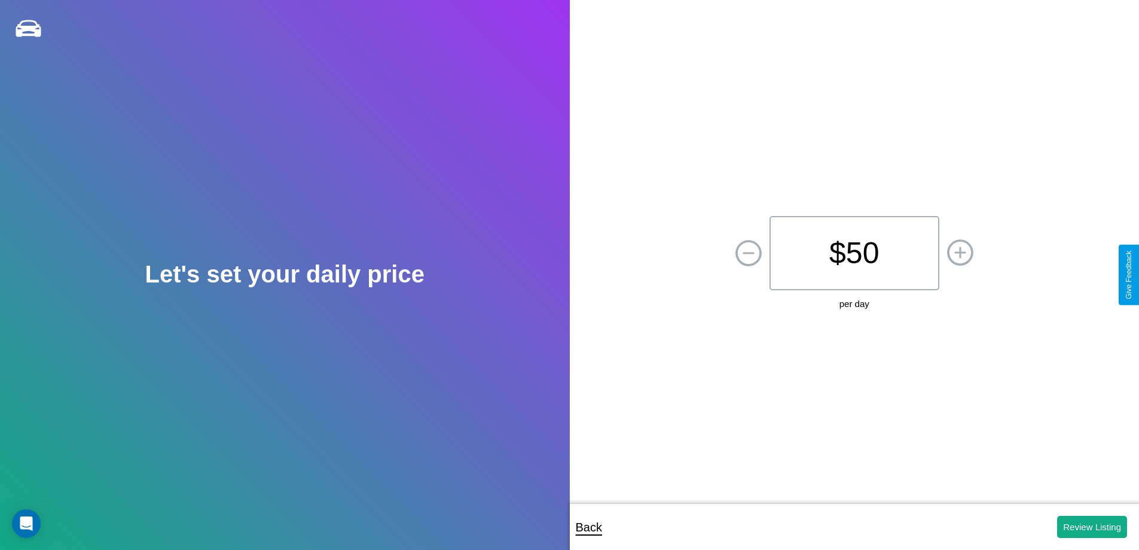
click at [960, 253] on icon at bounding box center [959, 251] width 11 height 11
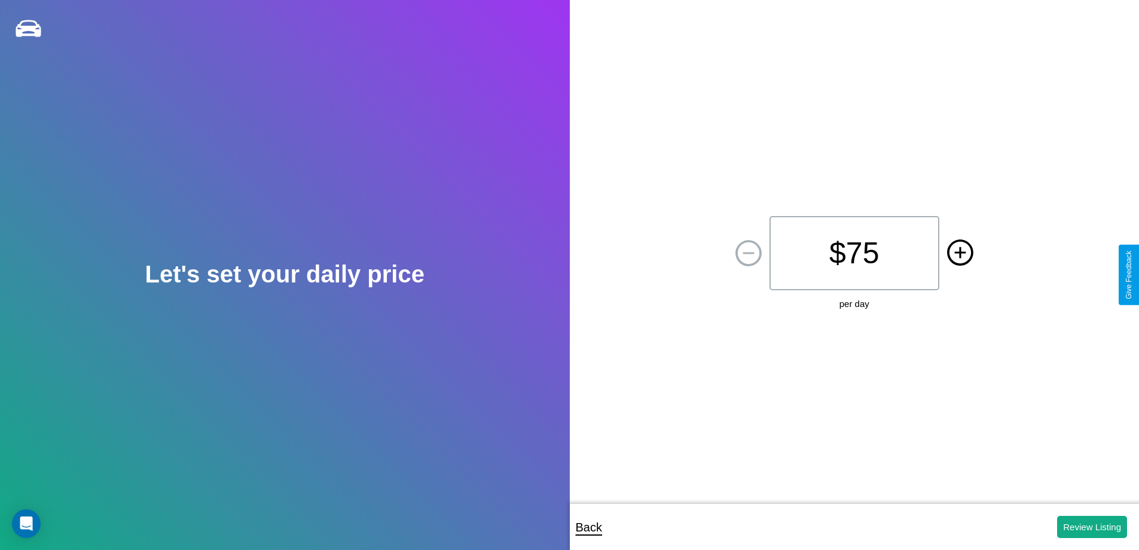
click at [960, 253] on icon at bounding box center [959, 251] width 11 height 11
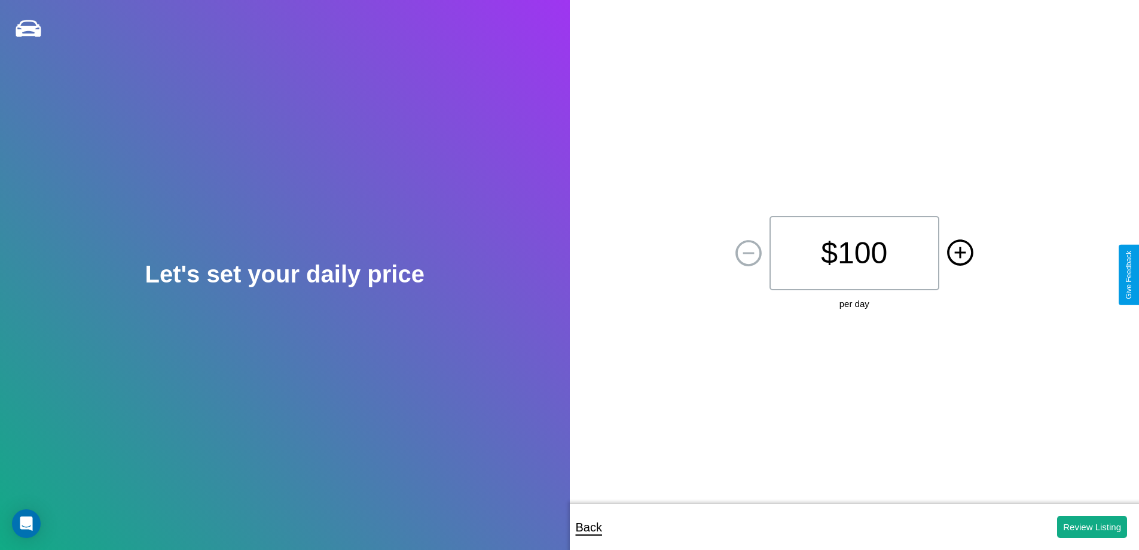
click at [960, 253] on icon at bounding box center [959, 251] width 11 height 11
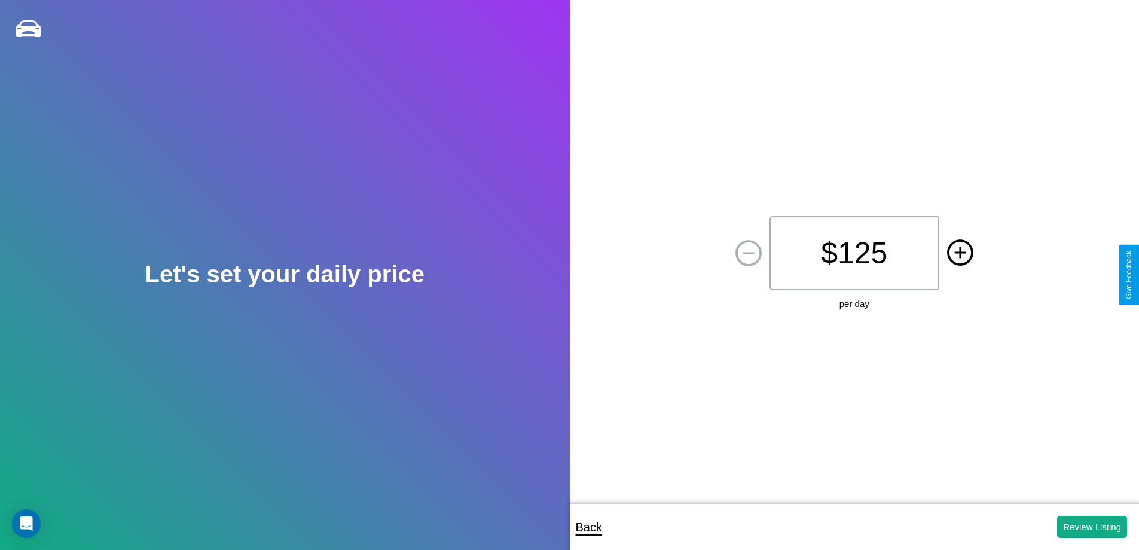
click at [960, 253] on icon at bounding box center [959, 251] width 11 height 11
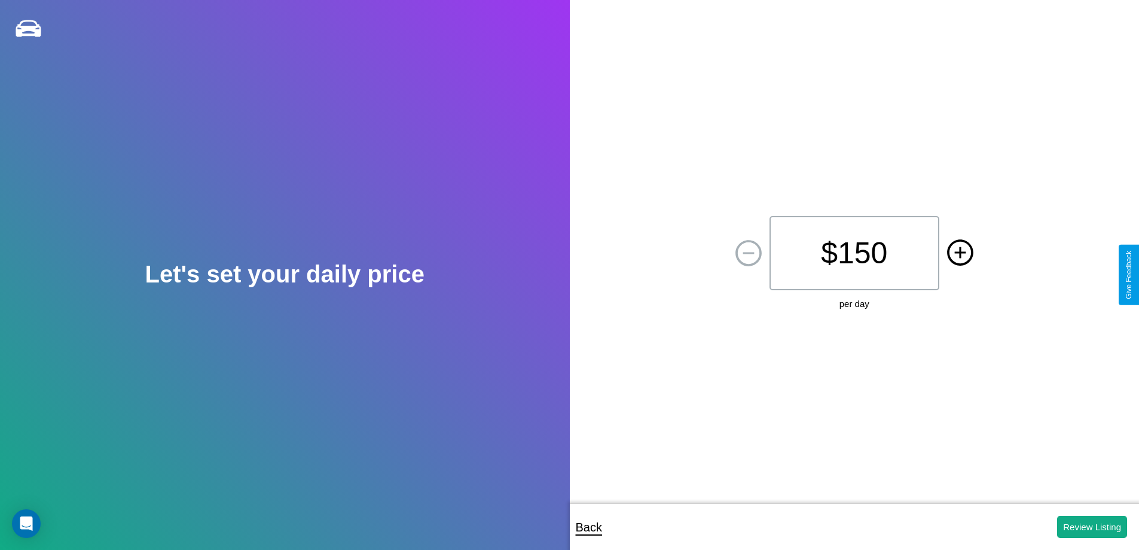
click at [960, 253] on icon at bounding box center [959, 251] width 11 height 11
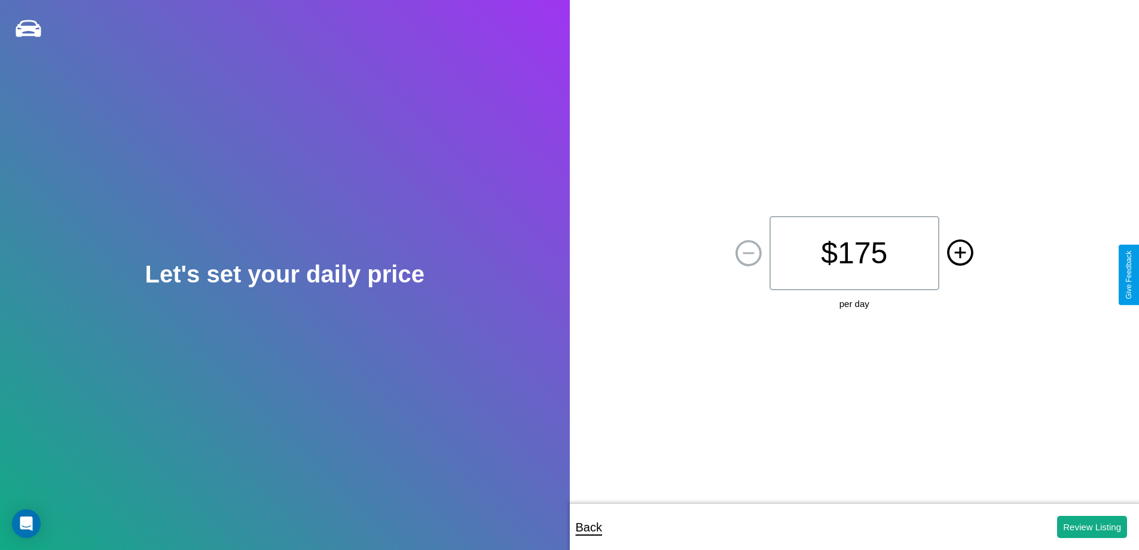
click at [960, 253] on icon at bounding box center [959, 251] width 11 height 11
click at [1092, 526] on button "Review Listing" at bounding box center [1092, 526] width 70 height 22
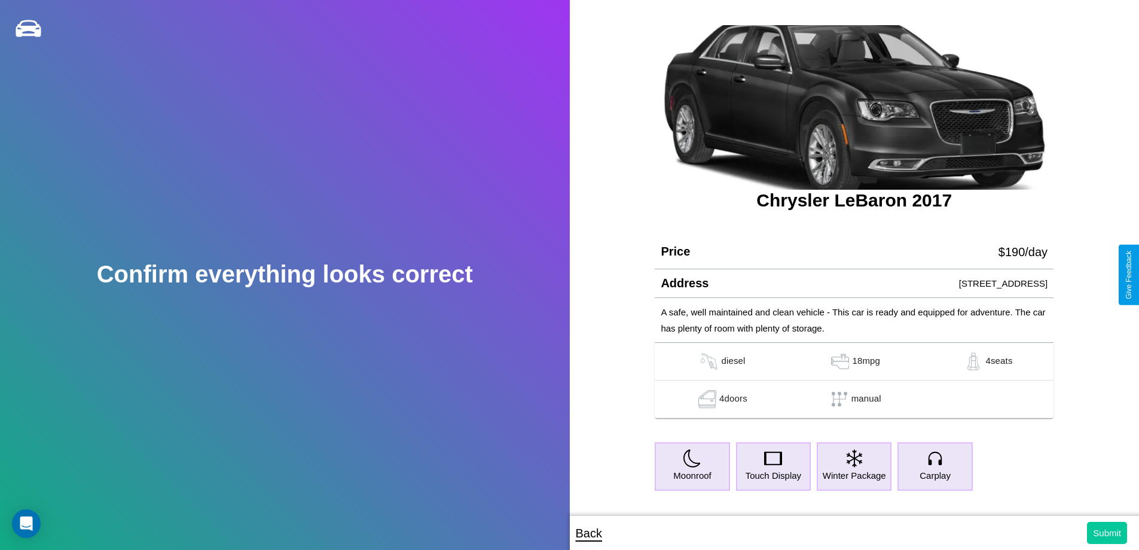
click at [1107, 532] on button "Submit" at bounding box center [1107, 532] width 40 height 22
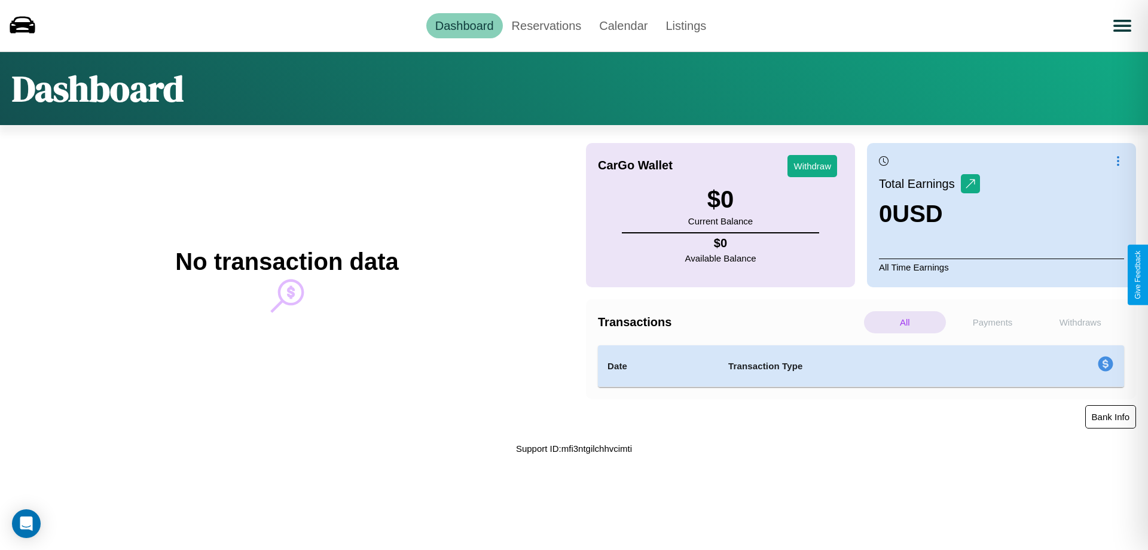
click at [1110, 416] on button "Bank Info" at bounding box center [1110, 416] width 51 height 23
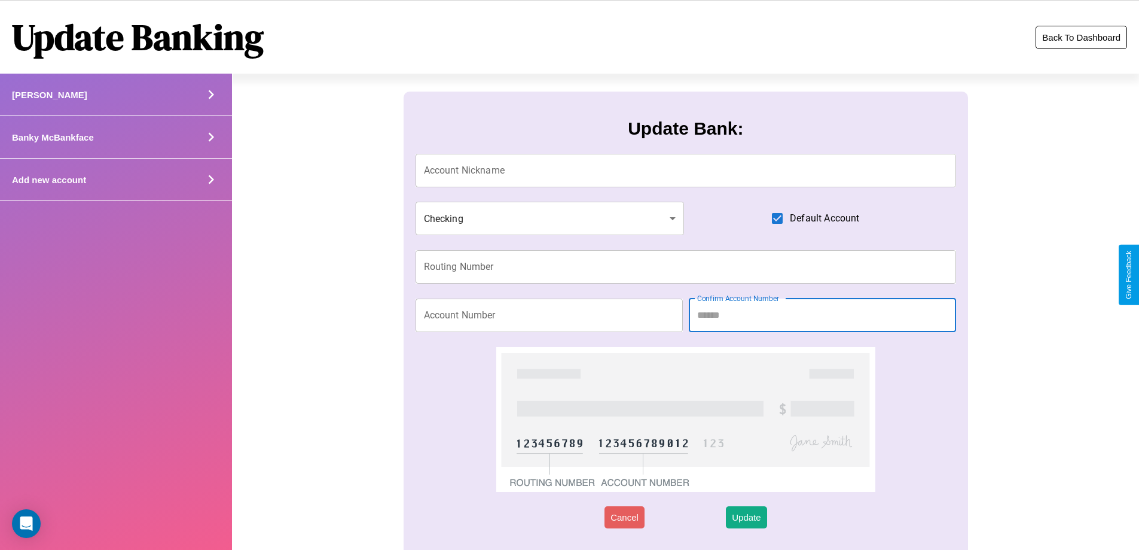
click at [1081, 37] on button "Back To Dashboard" at bounding box center [1081, 37] width 91 height 23
